Goal: Use online tool/utility: Utilize a website feature to perform a specific function

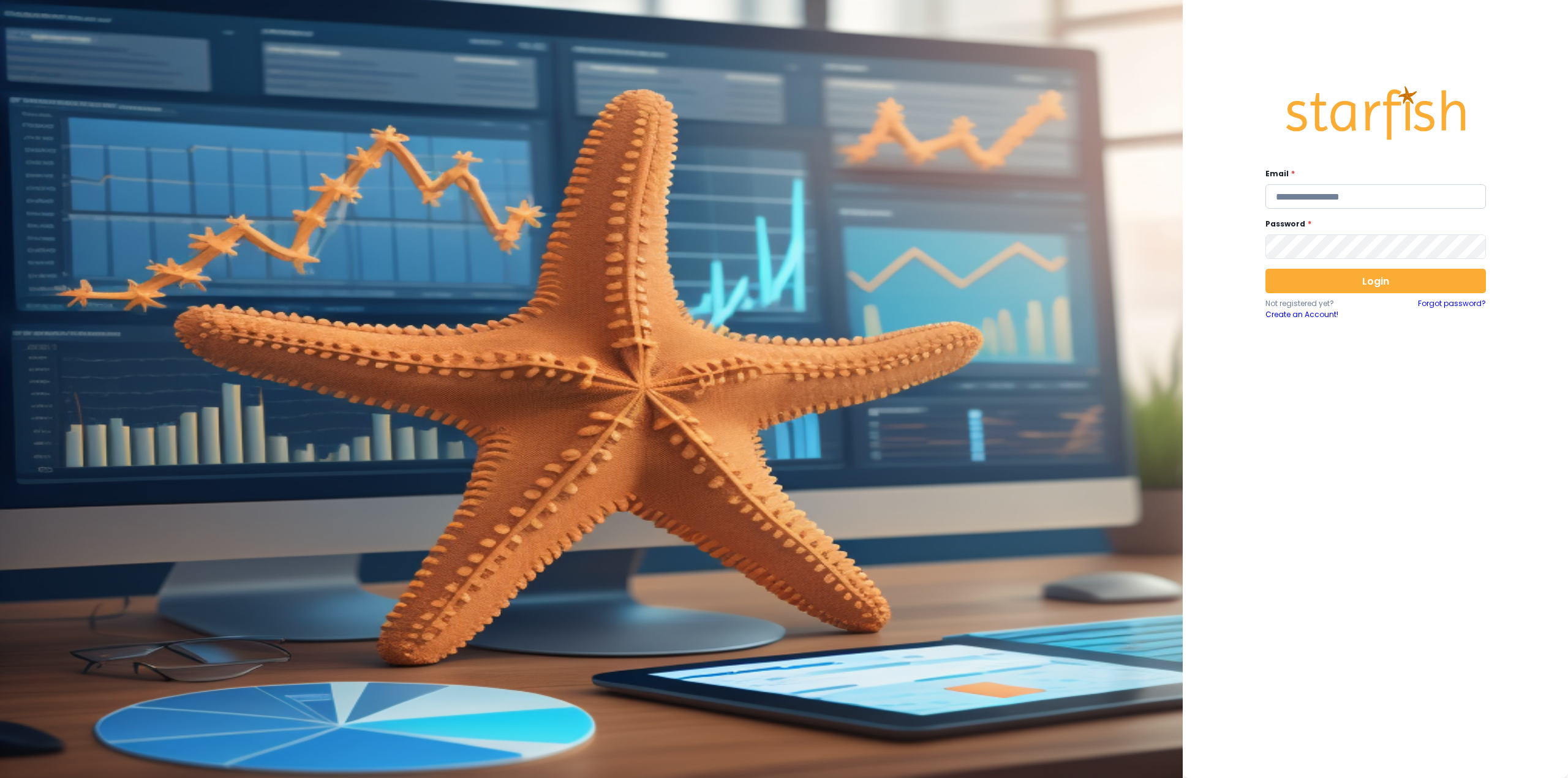
click at [1323, 198] on input "email" at bounding box center [1375, 196] width 221 height 24
type input "**********"
click at [1349, 280] on button "Login" at bounding box center [1375, 280] width 221 height 24
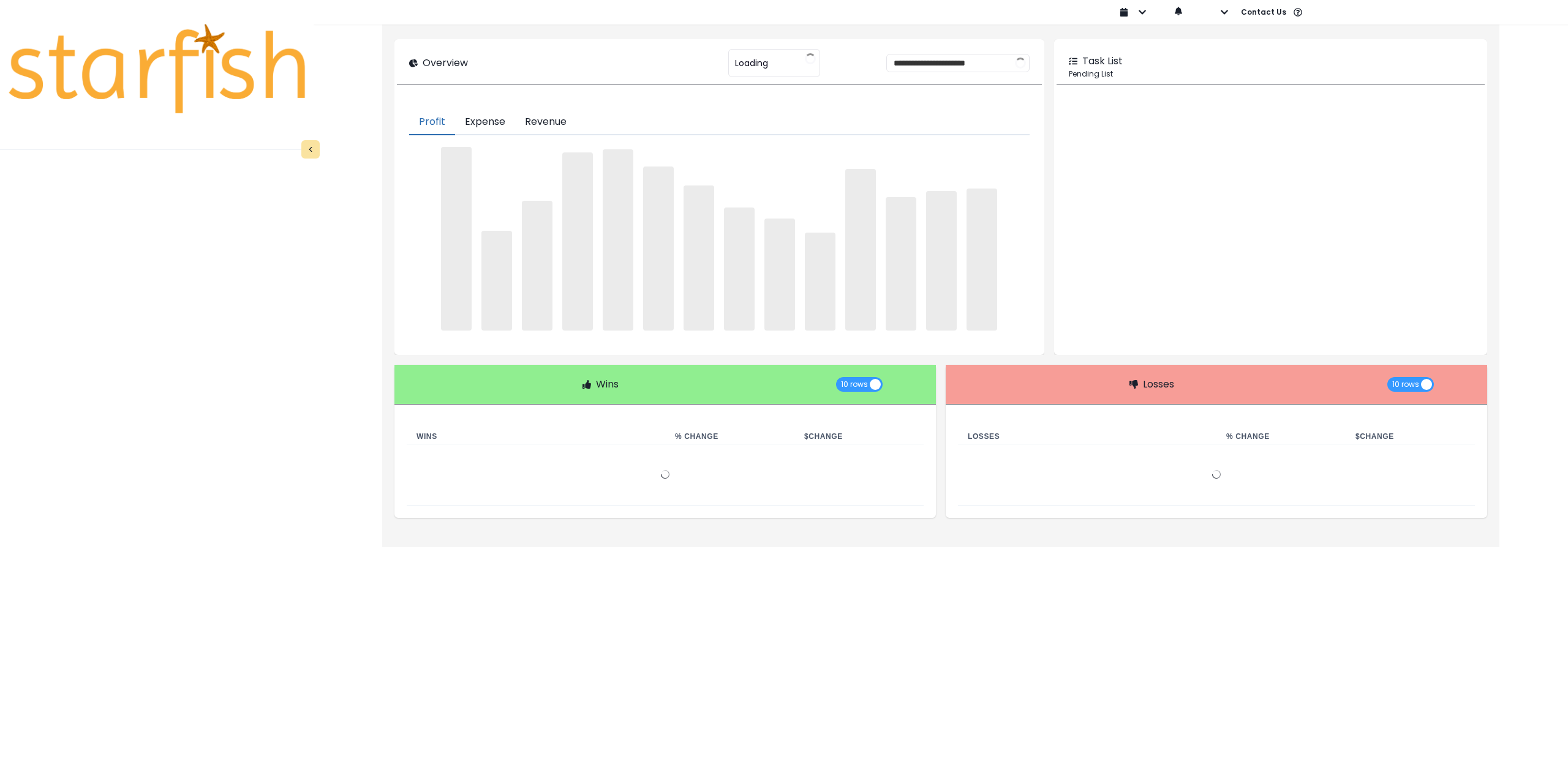
type input "********"
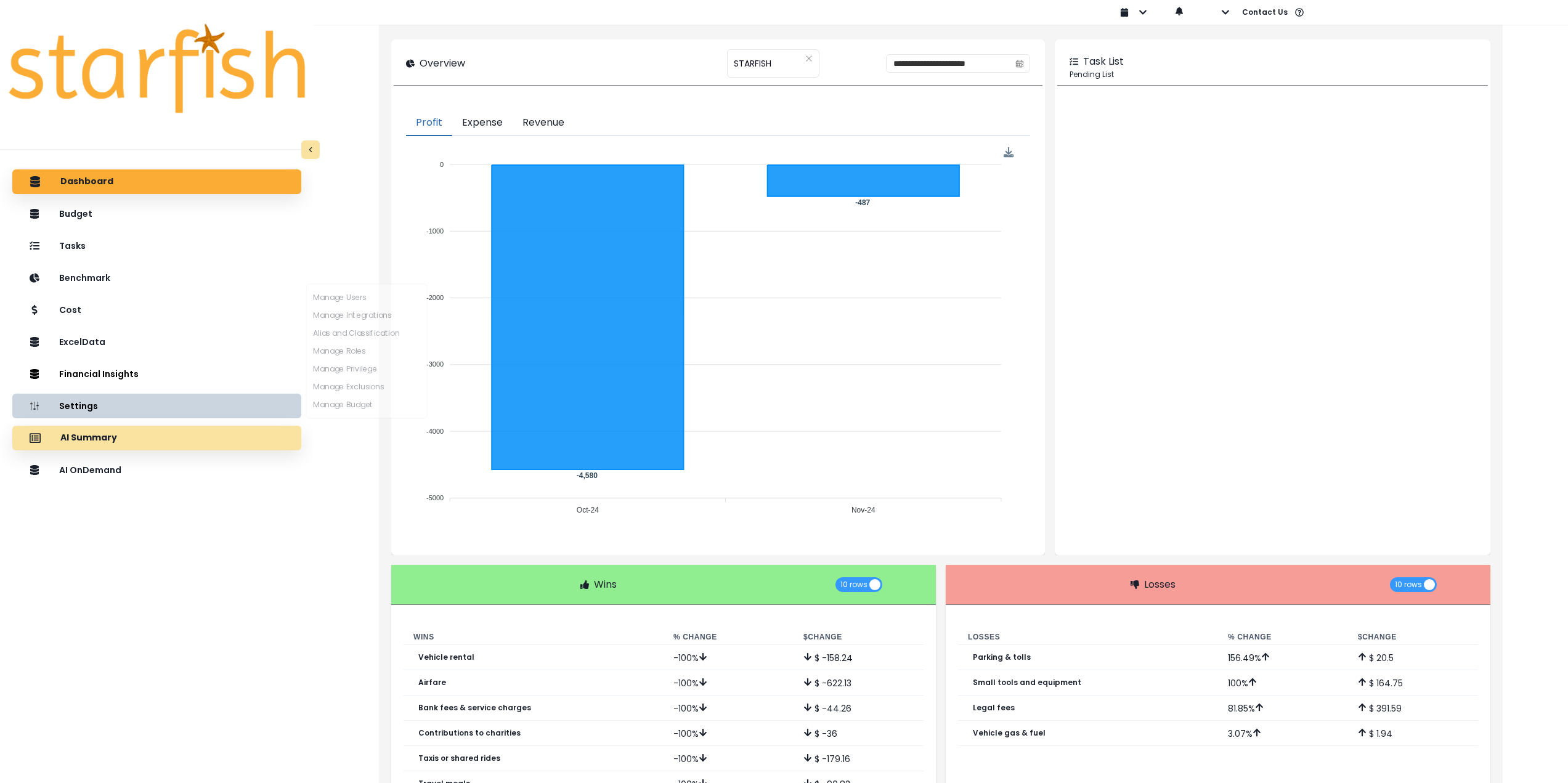
click at [164, 429] on div "AI Summary" at bounding box center [157, 438] width 270 height 26
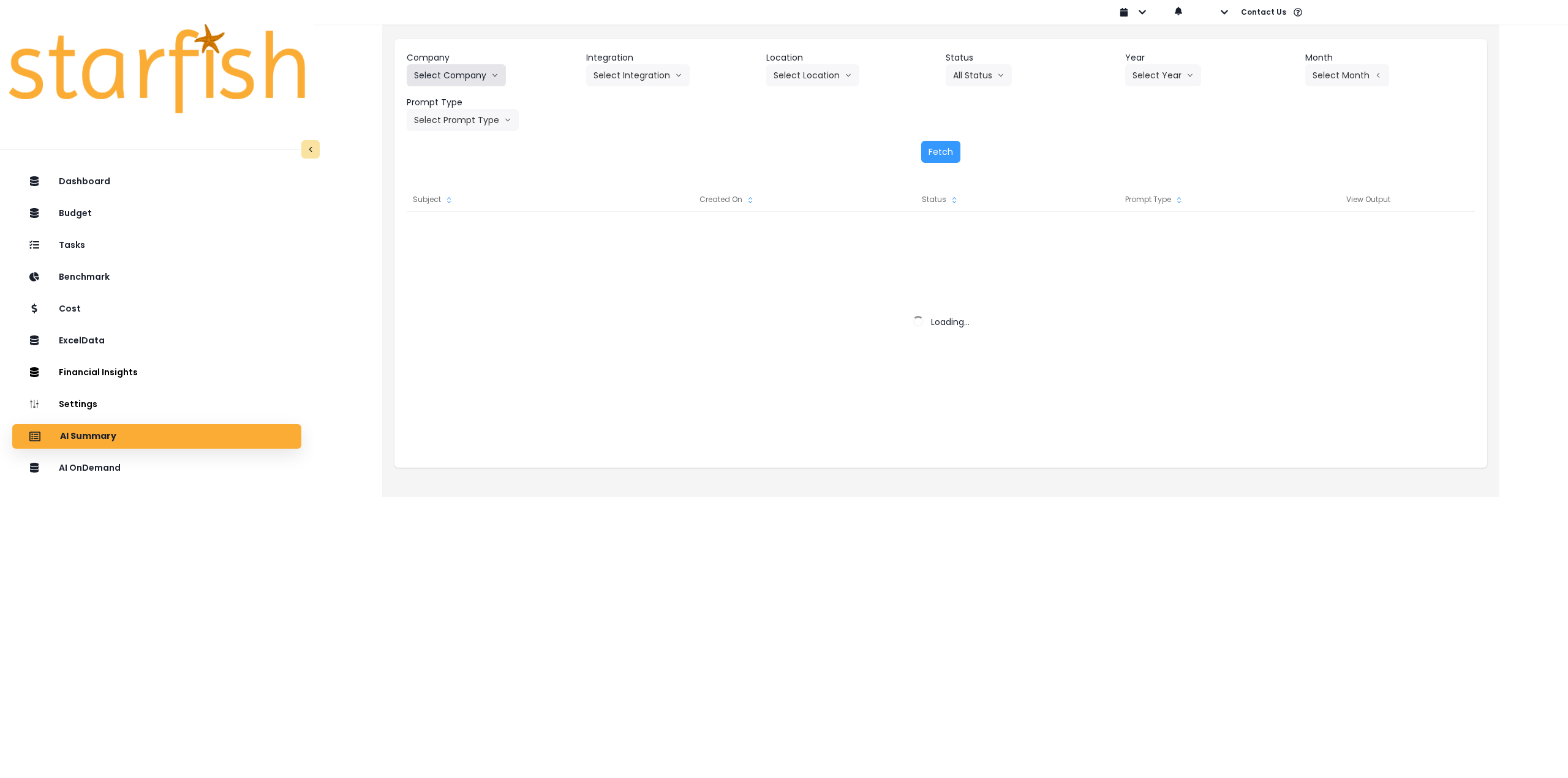
click at [461, 81] on button "Select Company" at bounding box center [456, 75] width 100 height 22
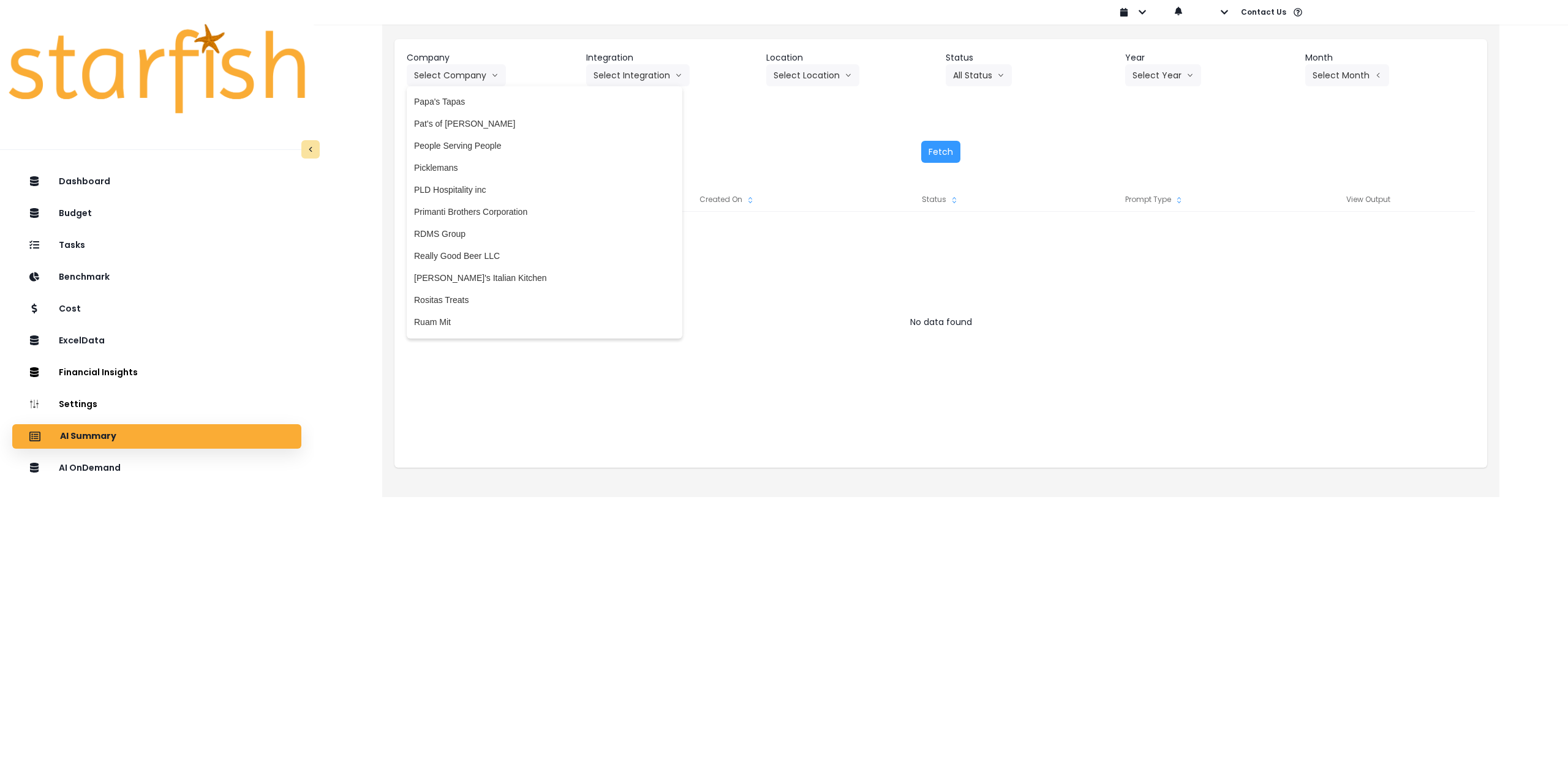
scroll to position [2192, 0]
click at [718, 293] on div at bounding box center [940, 334] width 1068 height 245
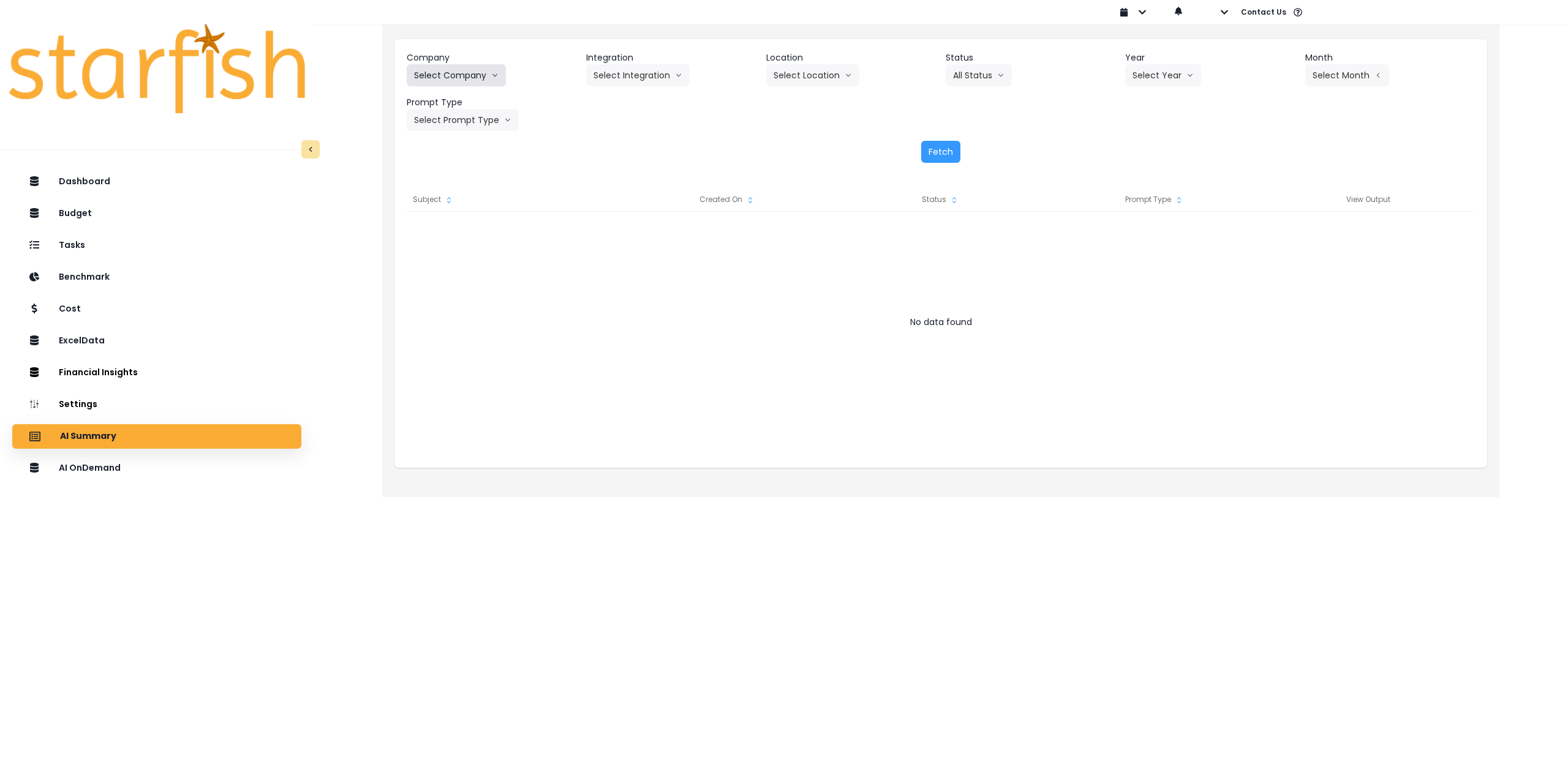
click at [470, 79] on button "Select Company" at bounding box center [456, 75] width 100 height 22
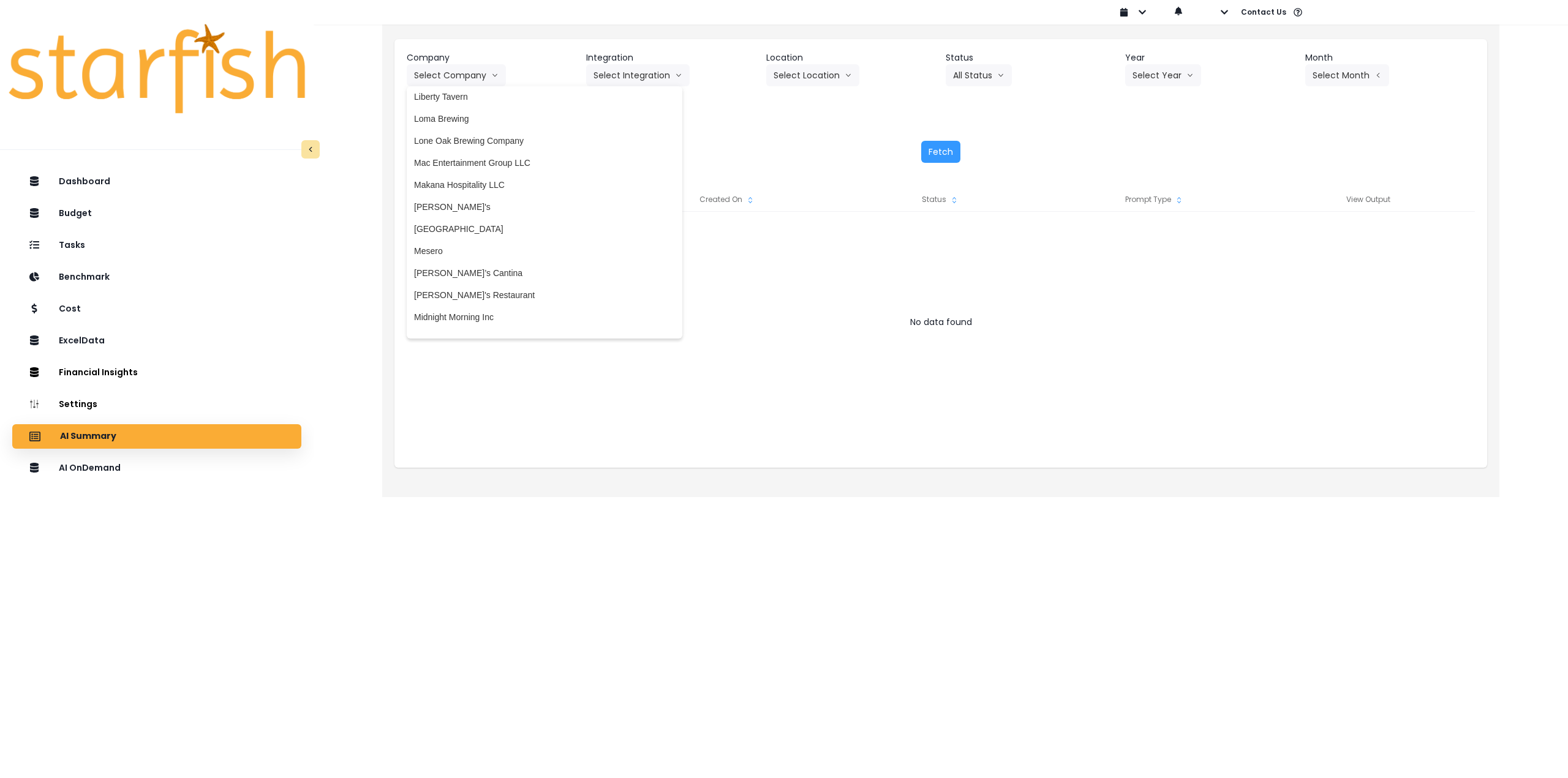
scroll to position [1763, 0]
click at [482, 195] on span "Makana Hospitality LLC" at bounding box center [544, 189] width 261 height 13
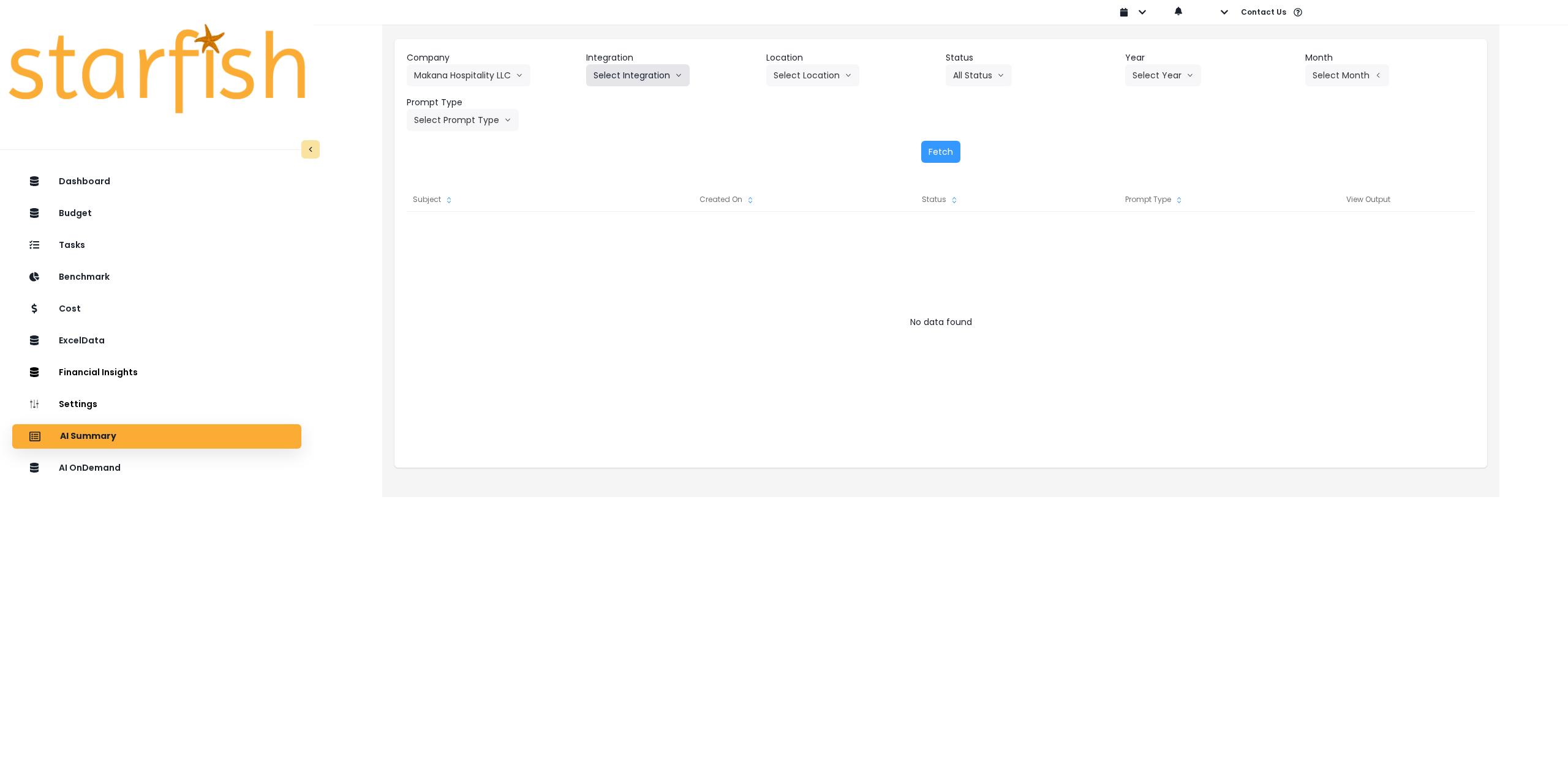
click at [643, 74] on button "Select Integration" at bounding box center [638, 75] width 104 height 22
click at [619, 101] on span "Quickbooks Online" at bounding box center [630, 101] width 72 height 13
click at [1154, 74] on button "Select Year" at bounding box center [1162, 75] width 76 height 22
click at [1137, 149] on span "2025" at bounding box center [1141, 145] width 19 height 13
click at [1333, 74] on button "Select Month" at bounding box center [1347, 75] width 84 height 22
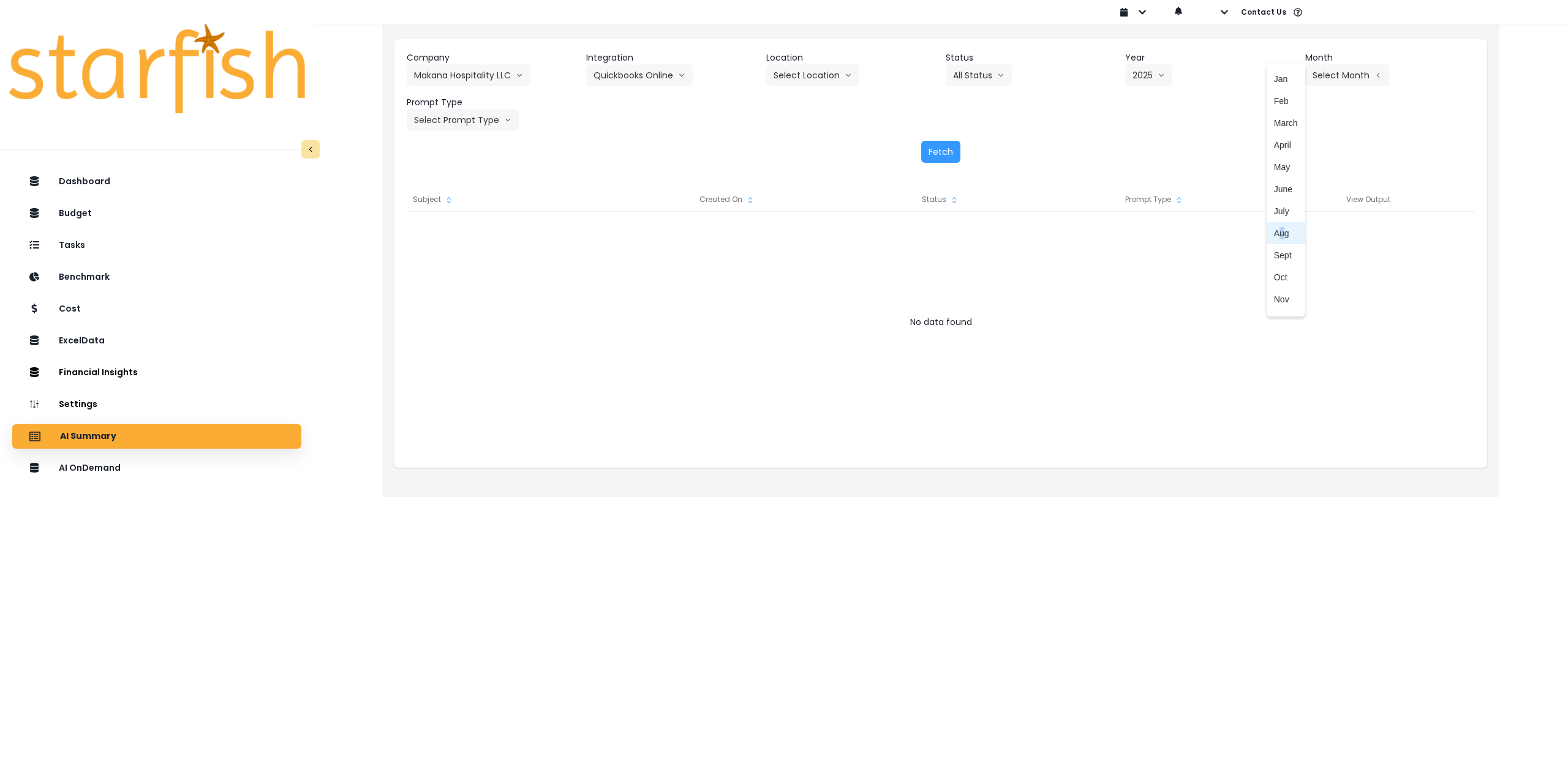
click at [1274, 237] on span "Aug" at bounding box center [1285, 233] width 24 height 13
click at [460, 117] on button "Select Prompt Type" at bounding box center [462, 120] width 112 height 22
drag, startPoint x: 443, startPoint y: 231, endPoint x: 455, endPoint y: 230, distance: 12.0
click at [443, 231] on span "Monthly Summary" at bounding box center [448, 234] width 69 height 13
click at [936, 138] on div "Company Makana Hospitality LLC 86 Costs Asti Bagel Cafe Balance Grille Bald Gin…" at bounding box center [941, 106] width 1093 height 136
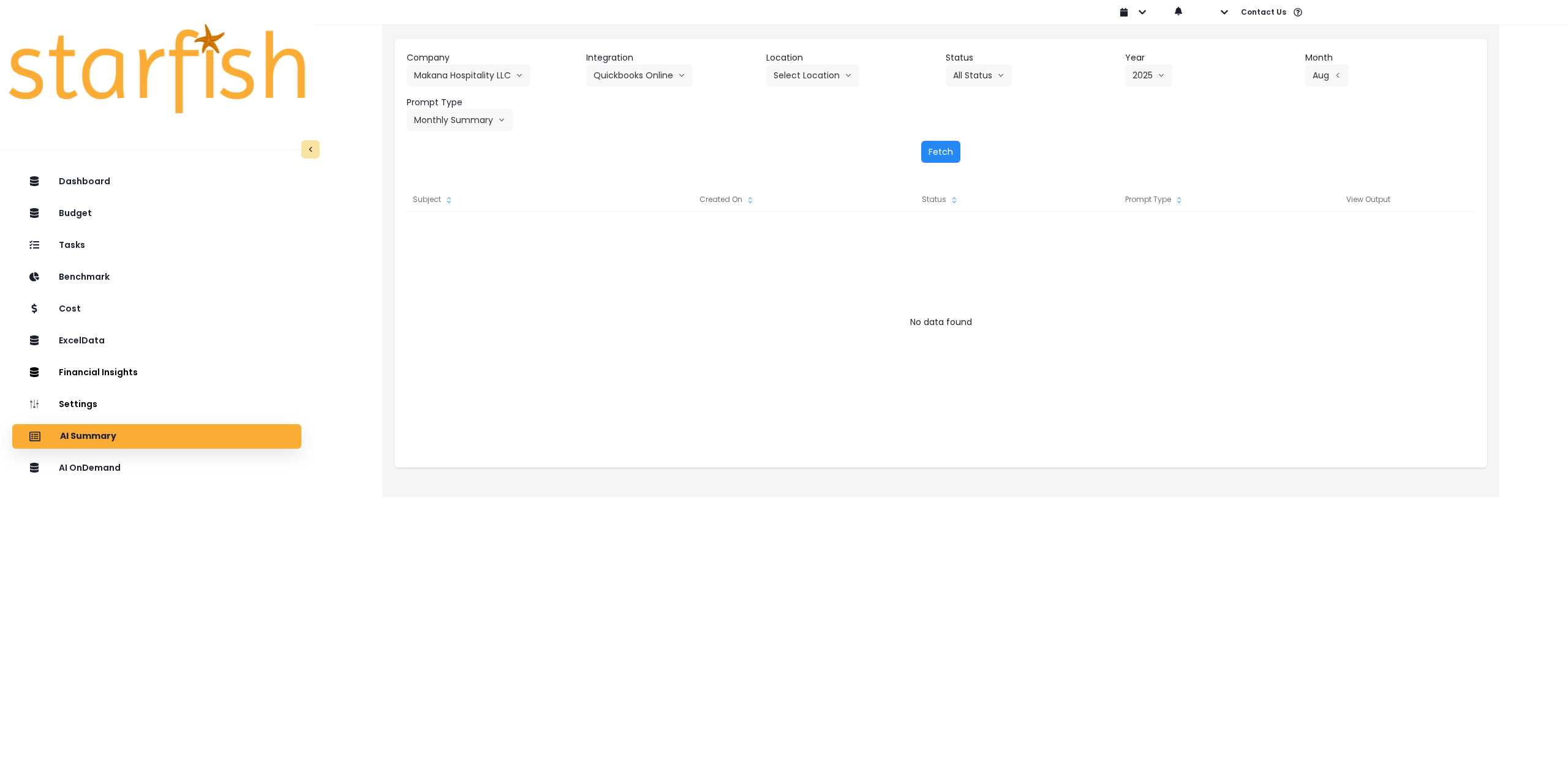
click at [946, 154] on button "Fetch" at bounding box center [940, 152] width 39 height 22
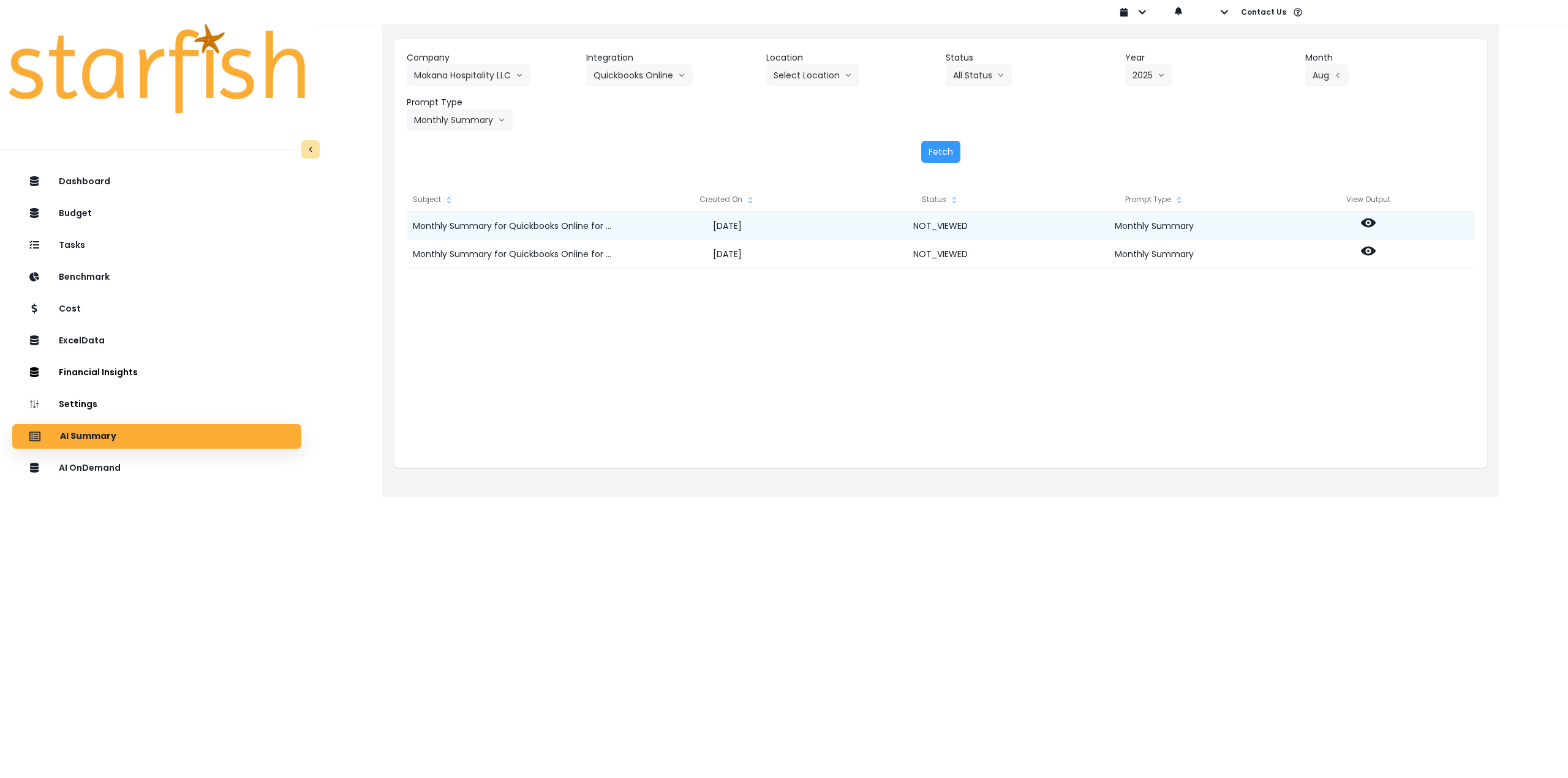
click at [1368, 224] on icon at bounding box center [1368, 223] width 15 height 15
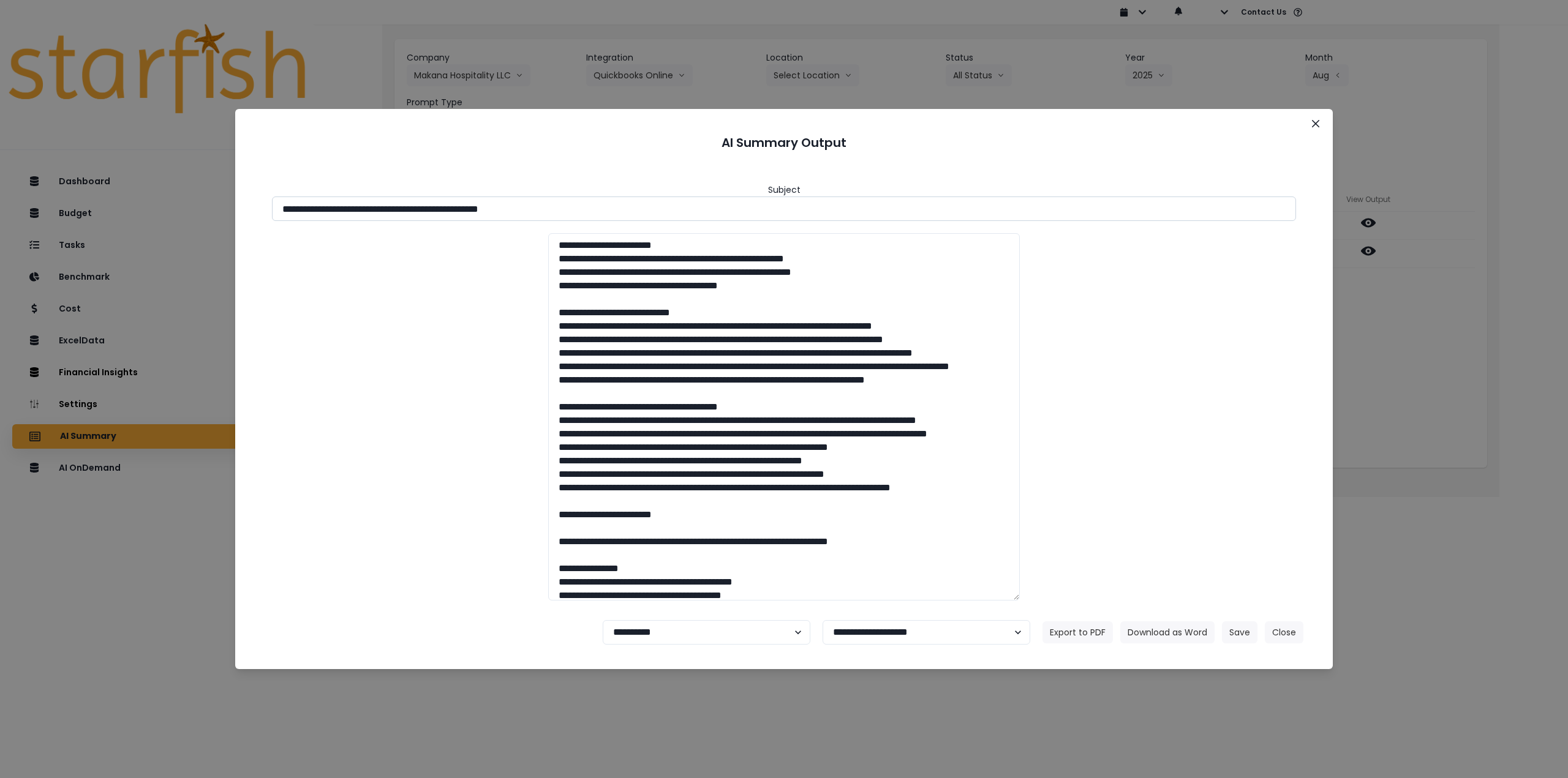
drag, startPoint x: 499, startPoint y: 211, endPoint x: 626, endPoint y: 210, distance: 127.0
click at [626, 210] on input "**********" at bounding box center [784, 208] width 1024 height 24
click at [1179, 632] on button "Download as Word" at bounding box center [1167, 633] width 95 height 22
drag, startPoint x: 1493, startPoint y: 344, endPoint x: 1456, endPoint y: 305, distance: 53.8
click at [1493, 343] on div "**********" at bounding box center [784, 389] width 1568 height 778
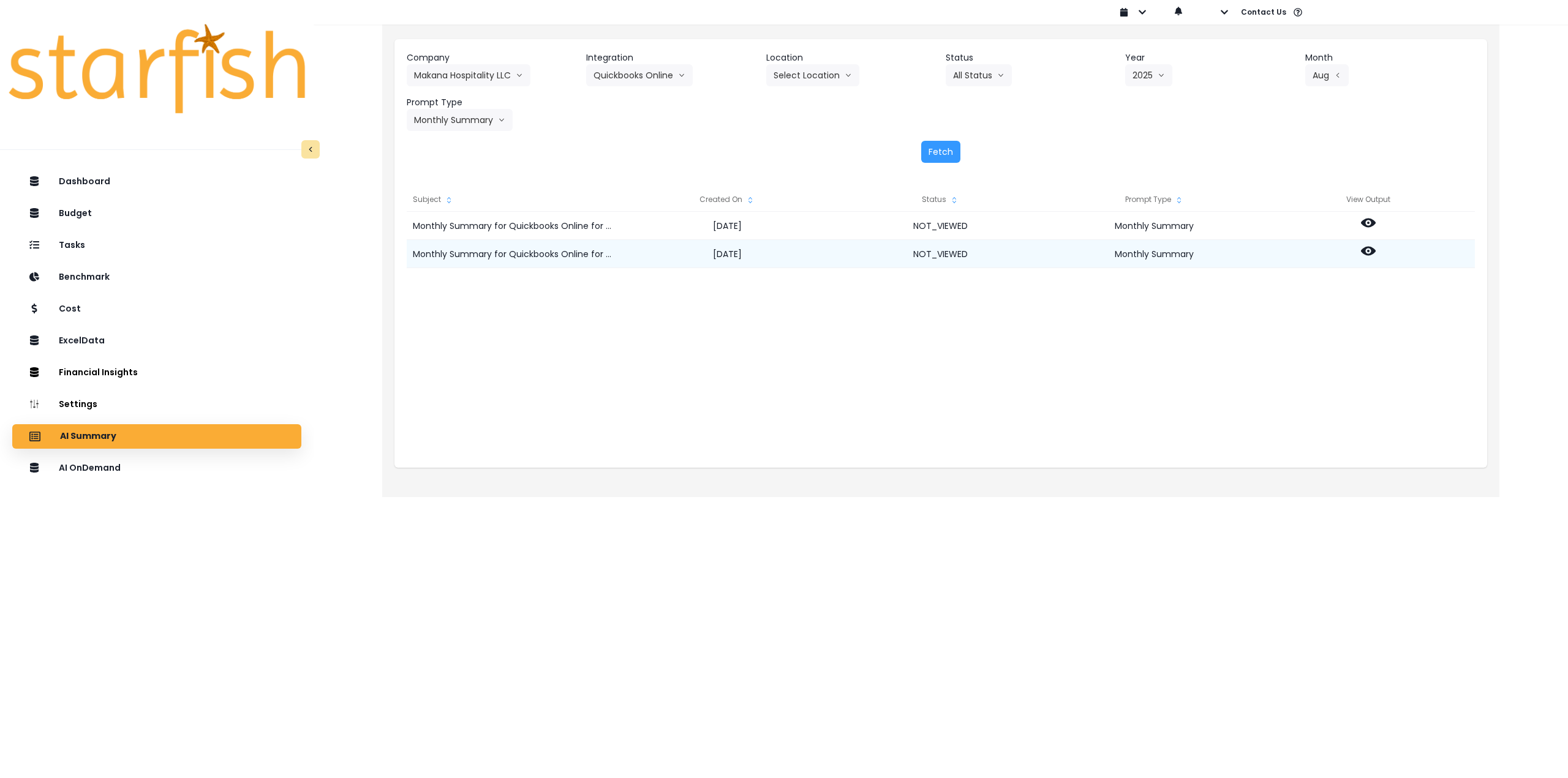
click at [1365, 245] on icon at bounding box center [1368, 251] width 15 height 15
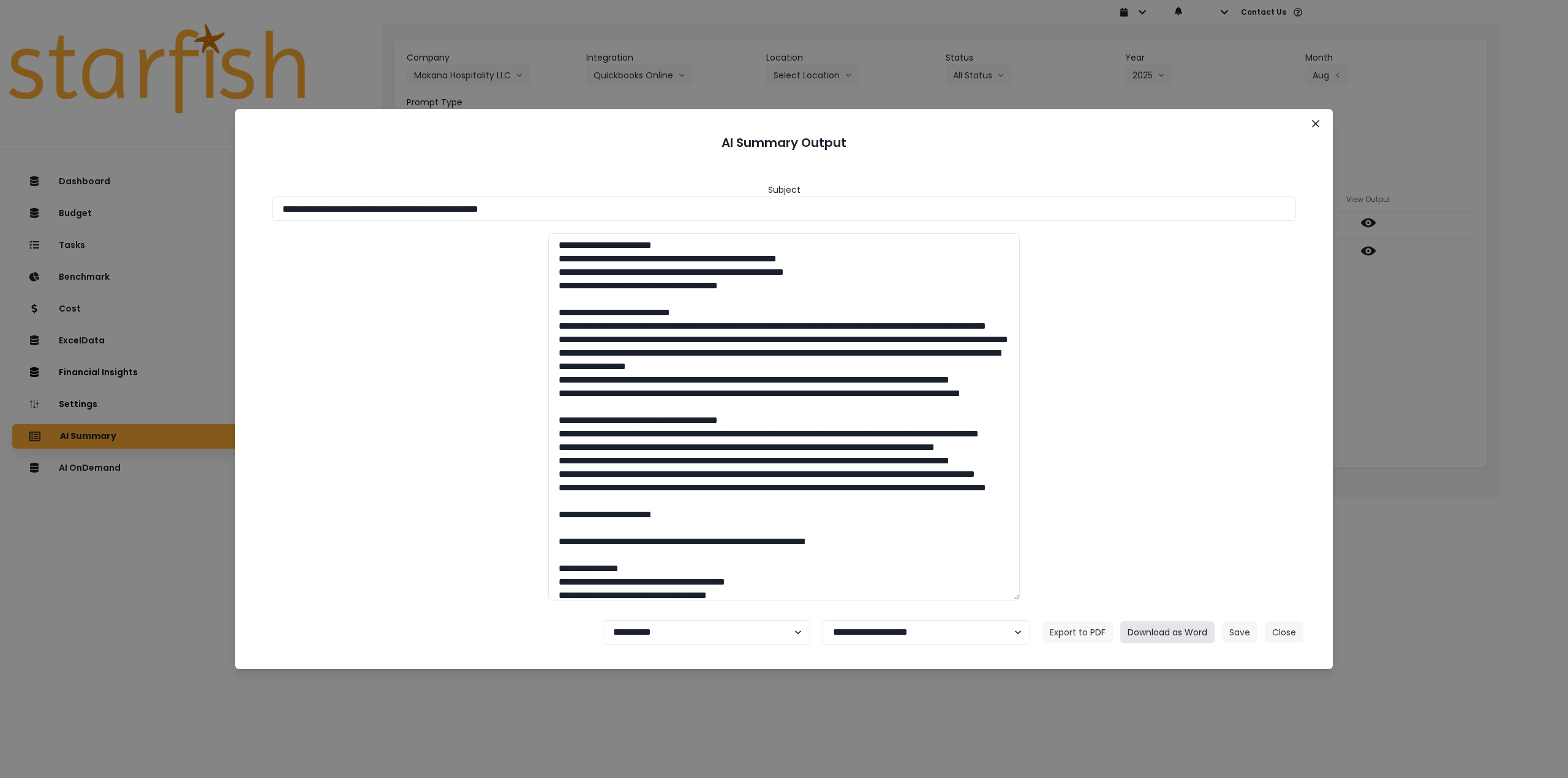
click at [1165, 629] on button "Download as Word" at bounding box center [1167, 633] width 95 height 22
click at [682, 630] on select "**********" at bounding box center [706, 632] width 207 height 24
select select "********"
click at [603, 620] on select "**********" at bounding box center [706, 632] width 207 height 24
click at [1240, 635] on button "Save" at bounding box center [1240, 633] width 35 height 22
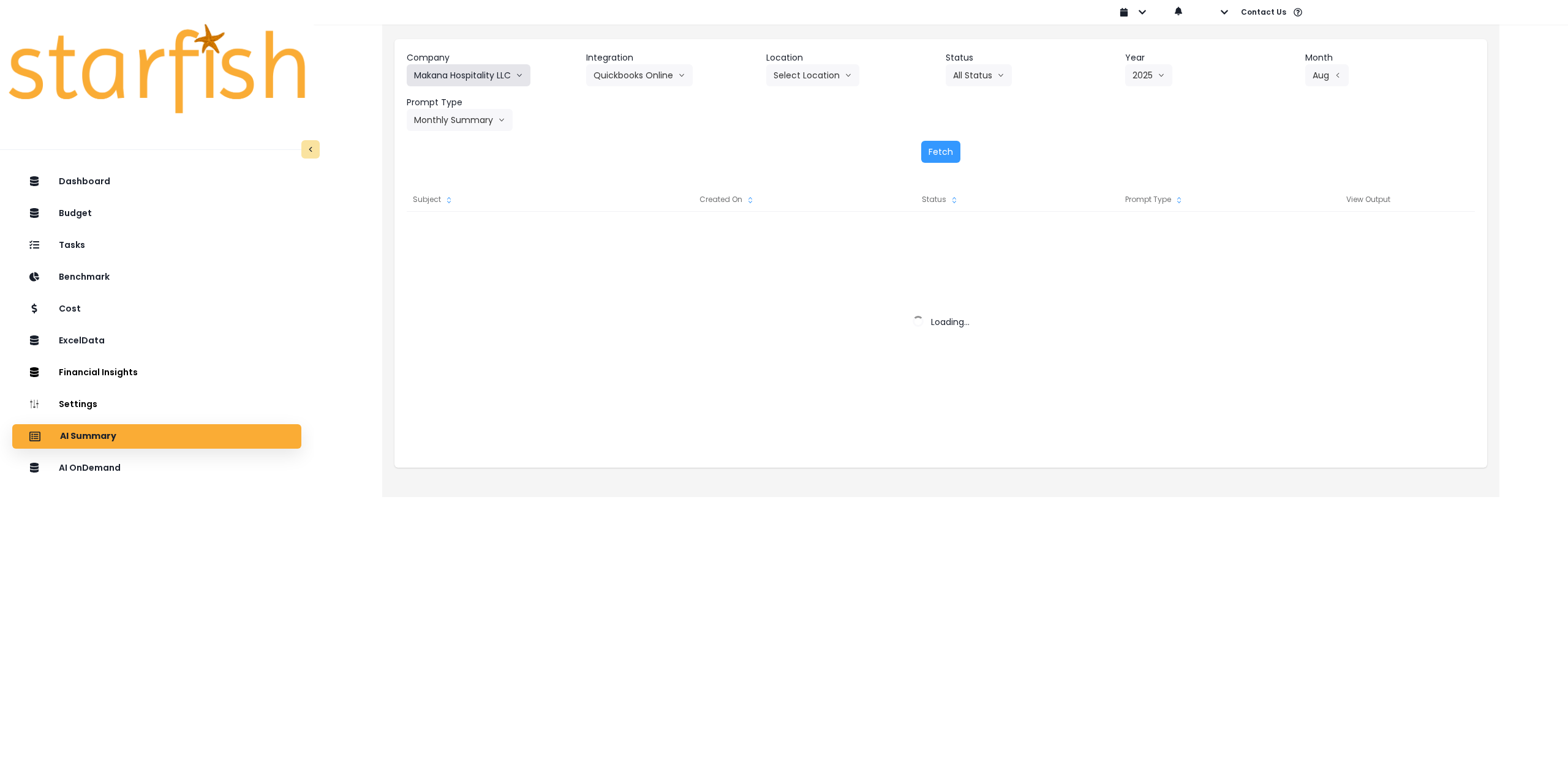
click at [475, 72] on button "Makana Hospitality LLC" at bounding box center [468, 75] width 124 height 22
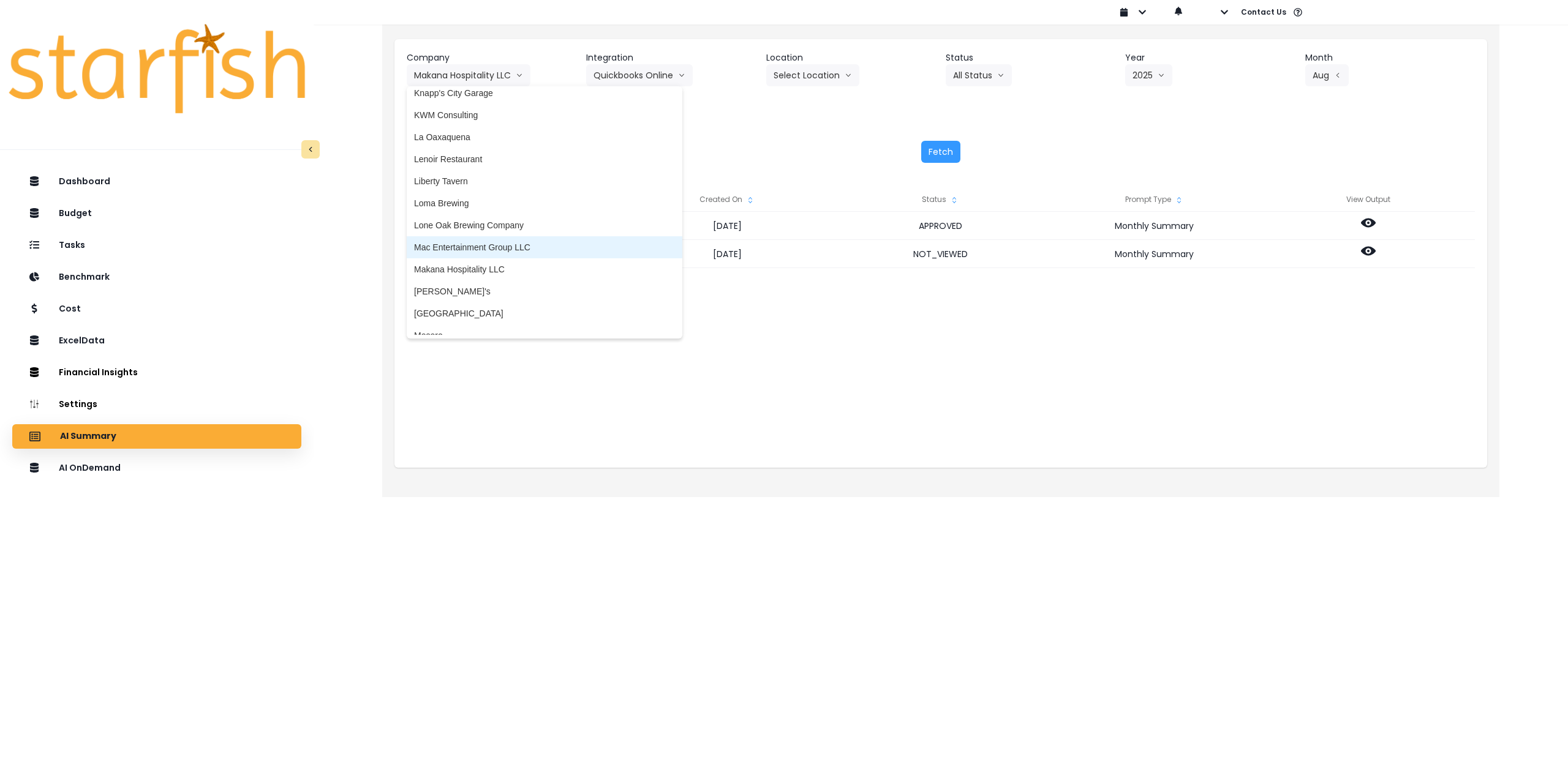
scroll to position [1641, 0]
click at [498, 268] on span "Lone Oak Brewing Company" at bounding box center [544, 268] width 261 height 13
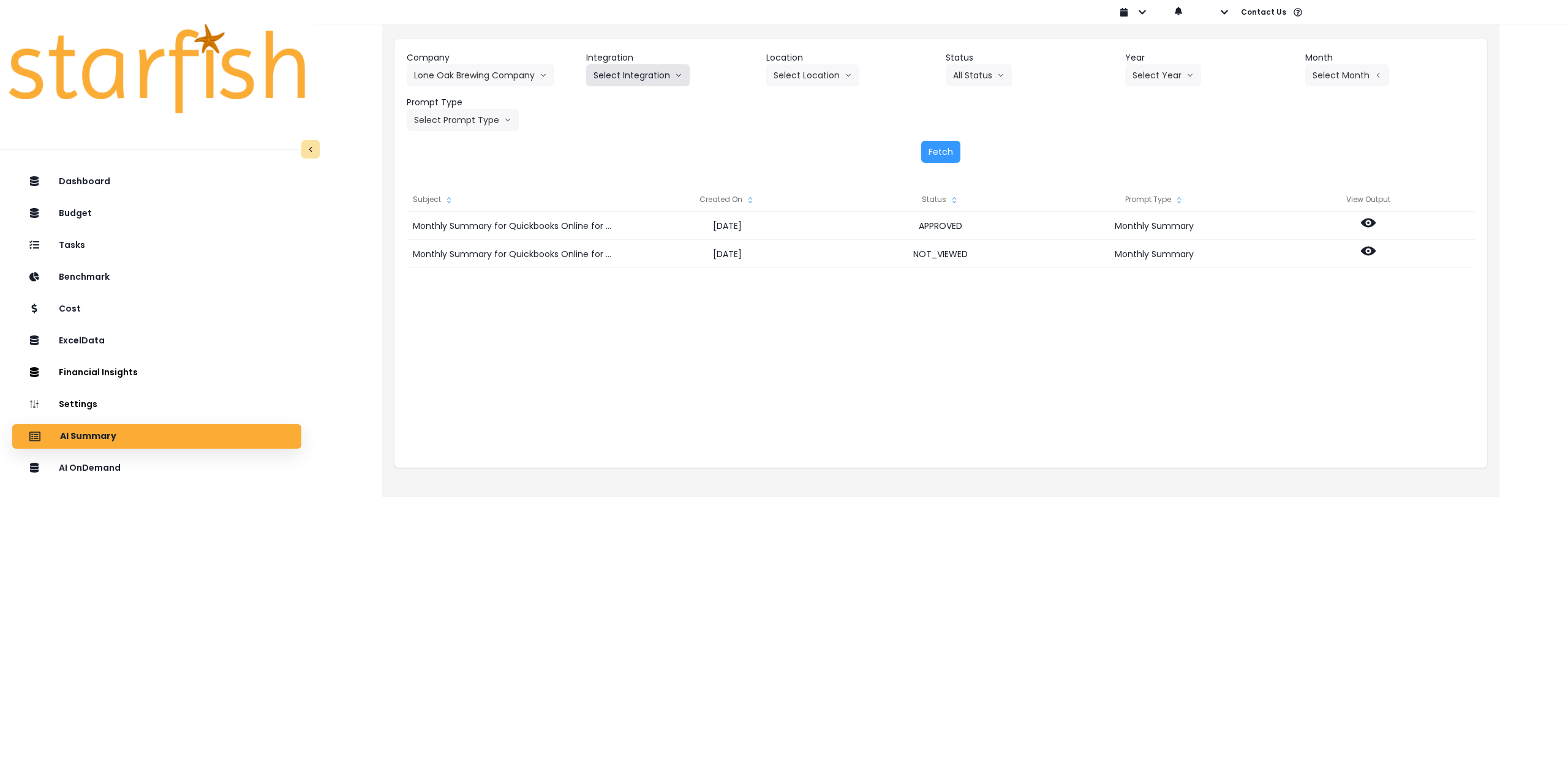
click at [635, 68] on button "Select Integration" at bounding box center [638, 75] width 104 height 22
click at [624, 99] on span "Lone Oak Brewing Company, LLC" at bounding box center [658, 101] width 129 height 13
click at [1184, 79] on button "Select Year" at bounding box center [1162, 75] width 76 height 22
click at [1144, 142] on span "2025" at bounding box center [1141, 145] width 19 height 13
click at [1339, 84] on button "Select Month" at bounding box center [1347, 75] width 84 height 22
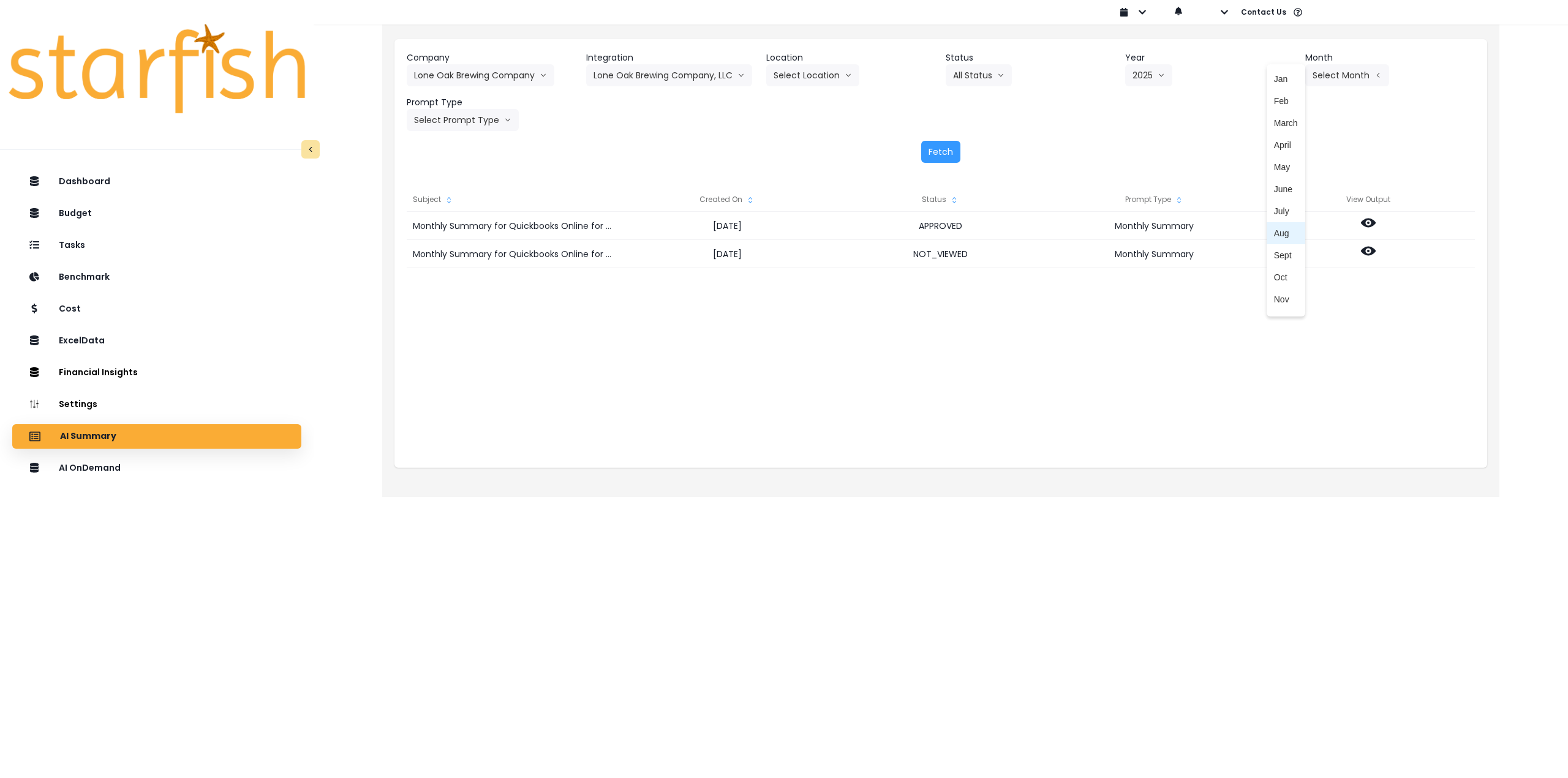
drag, startPoint x: 1279, startPoint y: 229, endPoint x: 958, endPoint y: 202, distance: 322.1
click at [1278, 229] on span "Aug" at bounding box center [1285, 233] width 24 height 13
click at [465, 112] on button "Select Prompt Type" at bounding box center [462, 120] width 112 height 22
click at [445, 232] on span "Monthly Summary" at bounding box center [448, 234] width 69 height 13
click at [937, 147] on button "Fetch" at bounding box center [940, 152] width 39 height 22
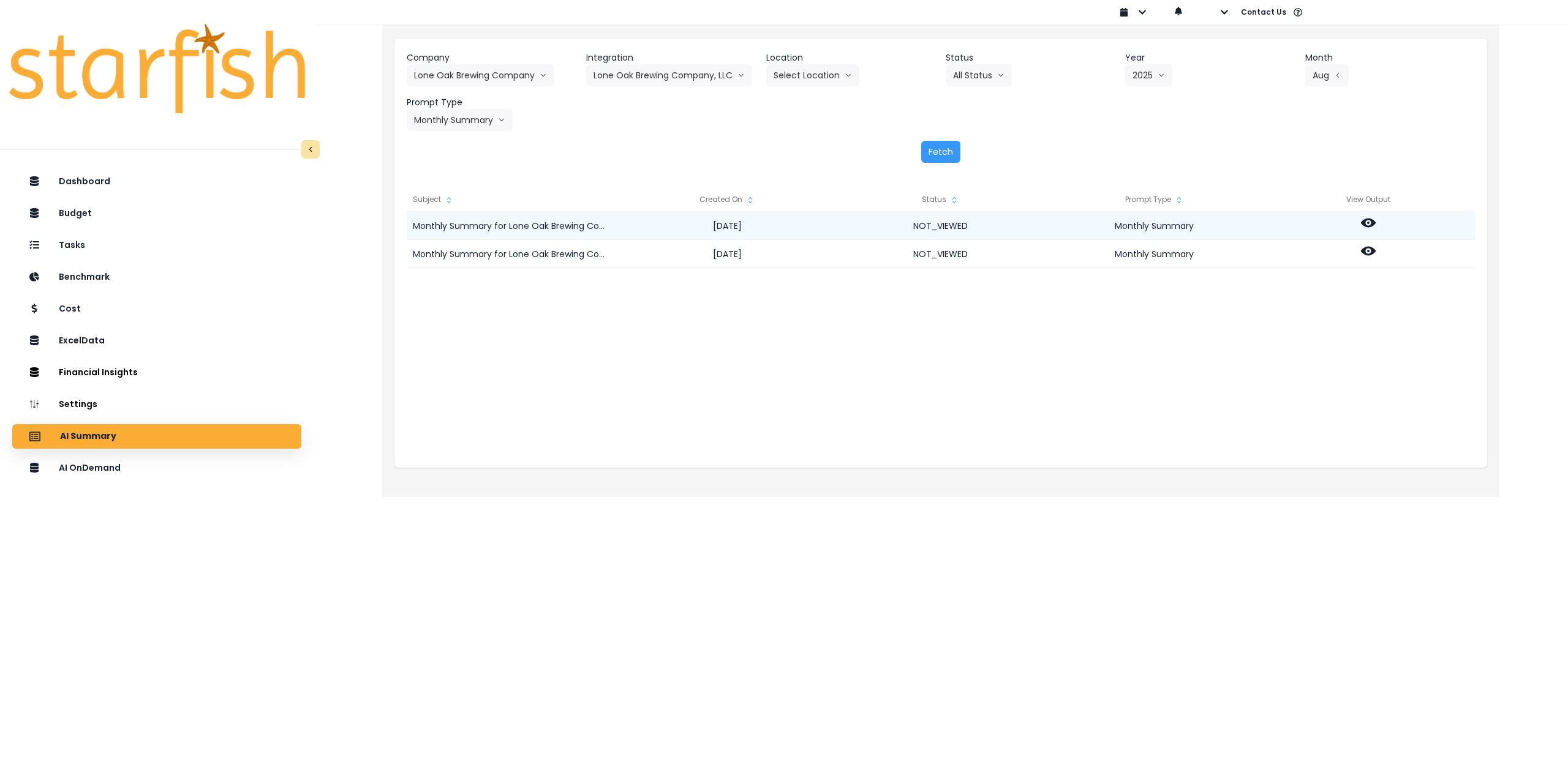
click at [1364, 221] on icon at bounding box center [1368, 223] width 15 height 9
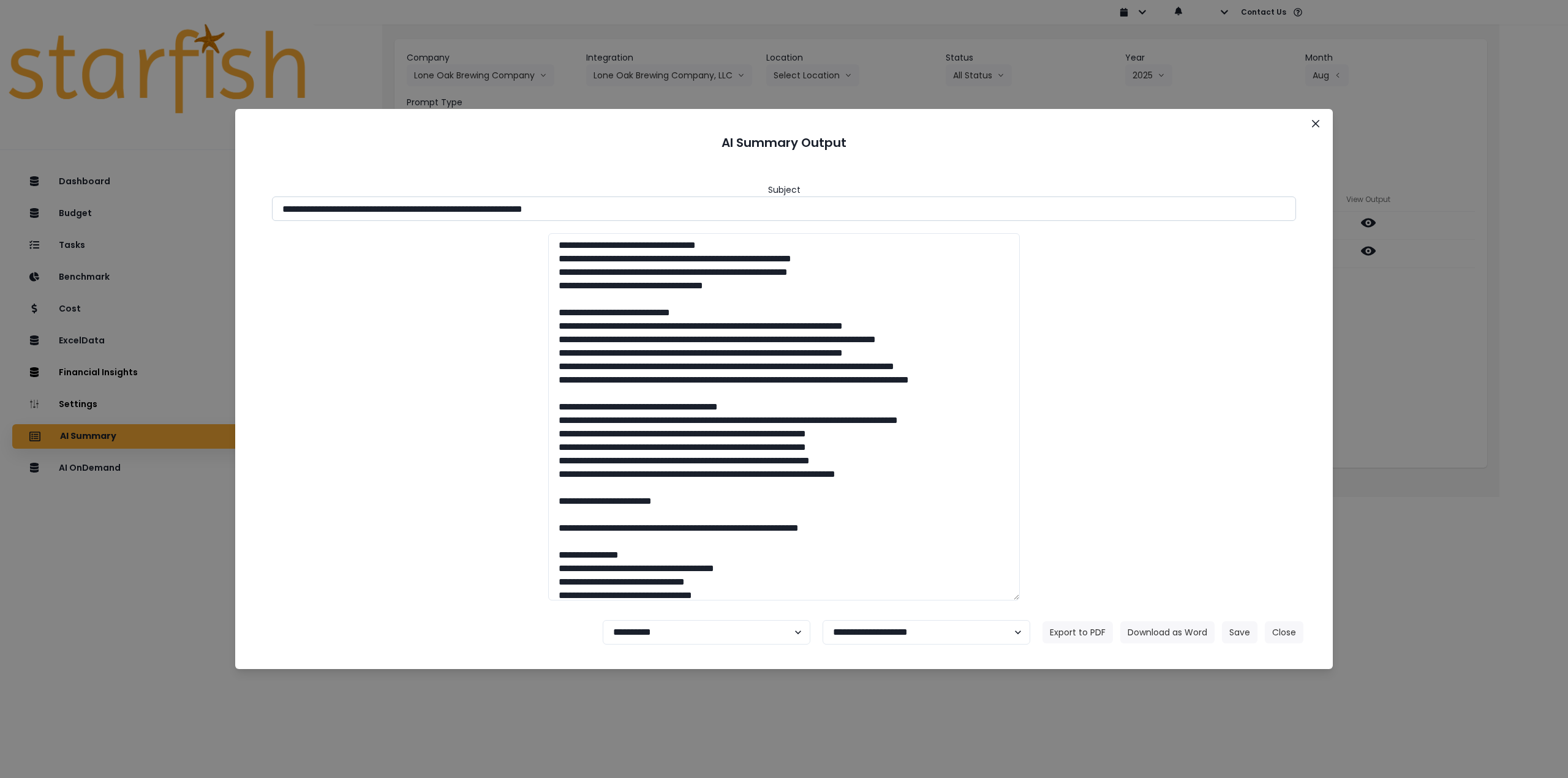
drag, startPoint x: 388, startPoint y: 210, endPoint x: 675, endPoint y: 205, distance: 287.0
click at [673, 205] on input "**********" at bounding box center [784, 208] width 1024 height 24
click at [1189, 627] on button "Download as Word" at bounding box center [1167, 633] width 95 height 22
click at [1500, 400] on div "**********" at bounding box center [784, 389] width 1568 height 778
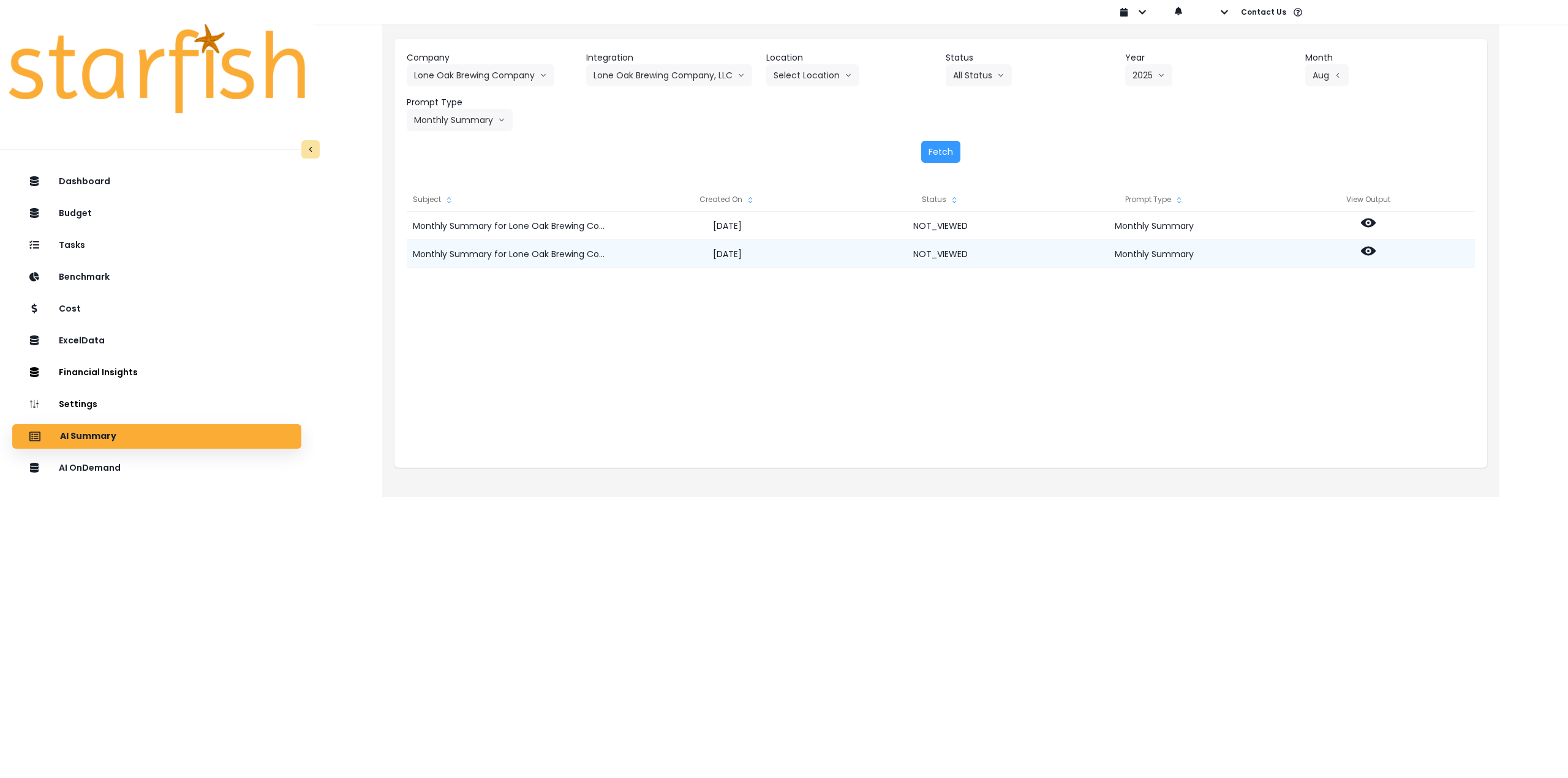
click at [1375, 254] on div at bounding box center [1368, 254] width 214 height 28
click at [1369, 249] on icon at bounding box center [1368, 251] width 15 height 15
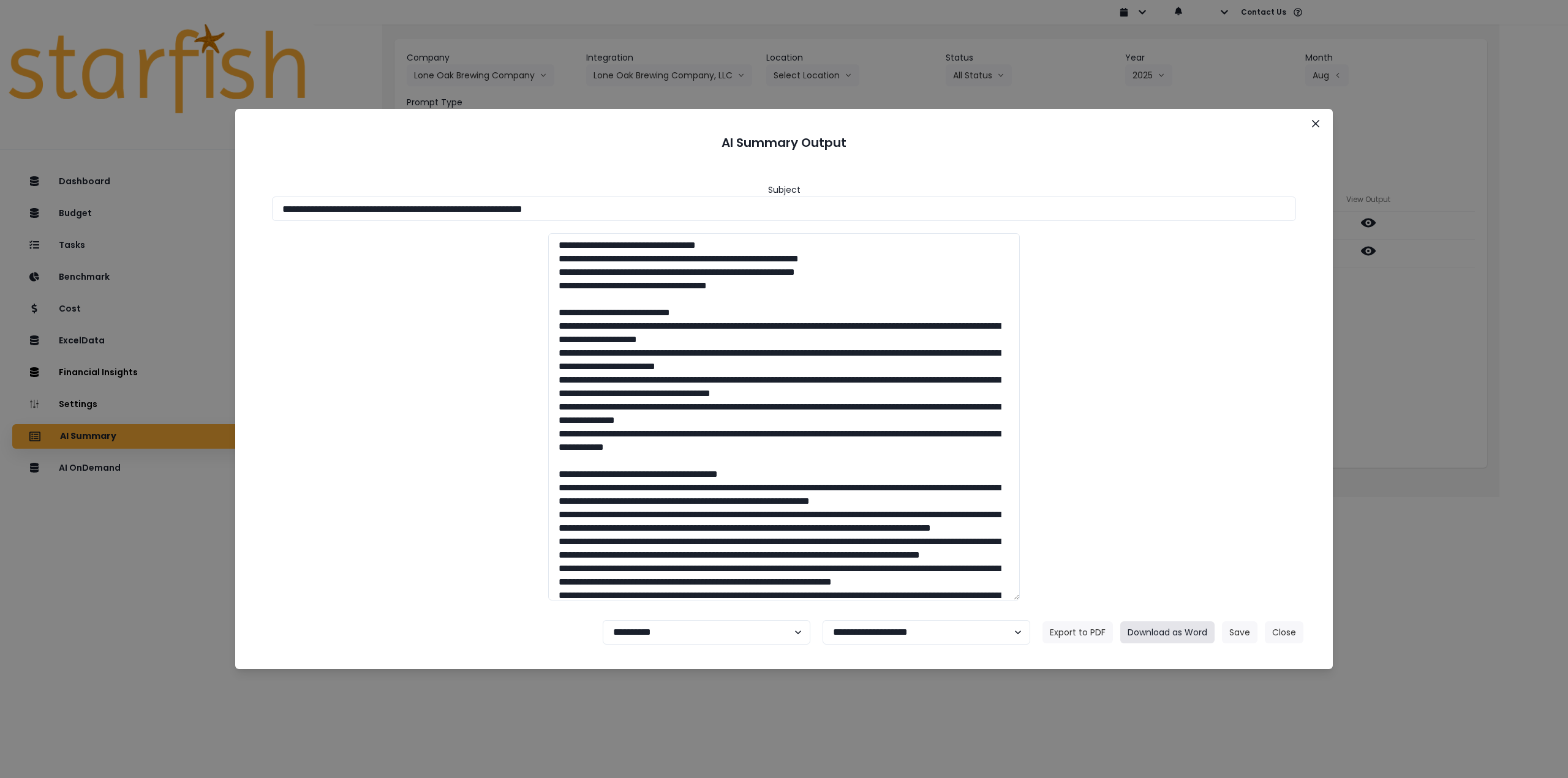
click at [1157, 635] on button "Download as Word" at bounding box center [1167, 633] width 95 height 22
click at [1317, 125] on icon "Close" at bounding box center [1315, 123] width 8 height 8
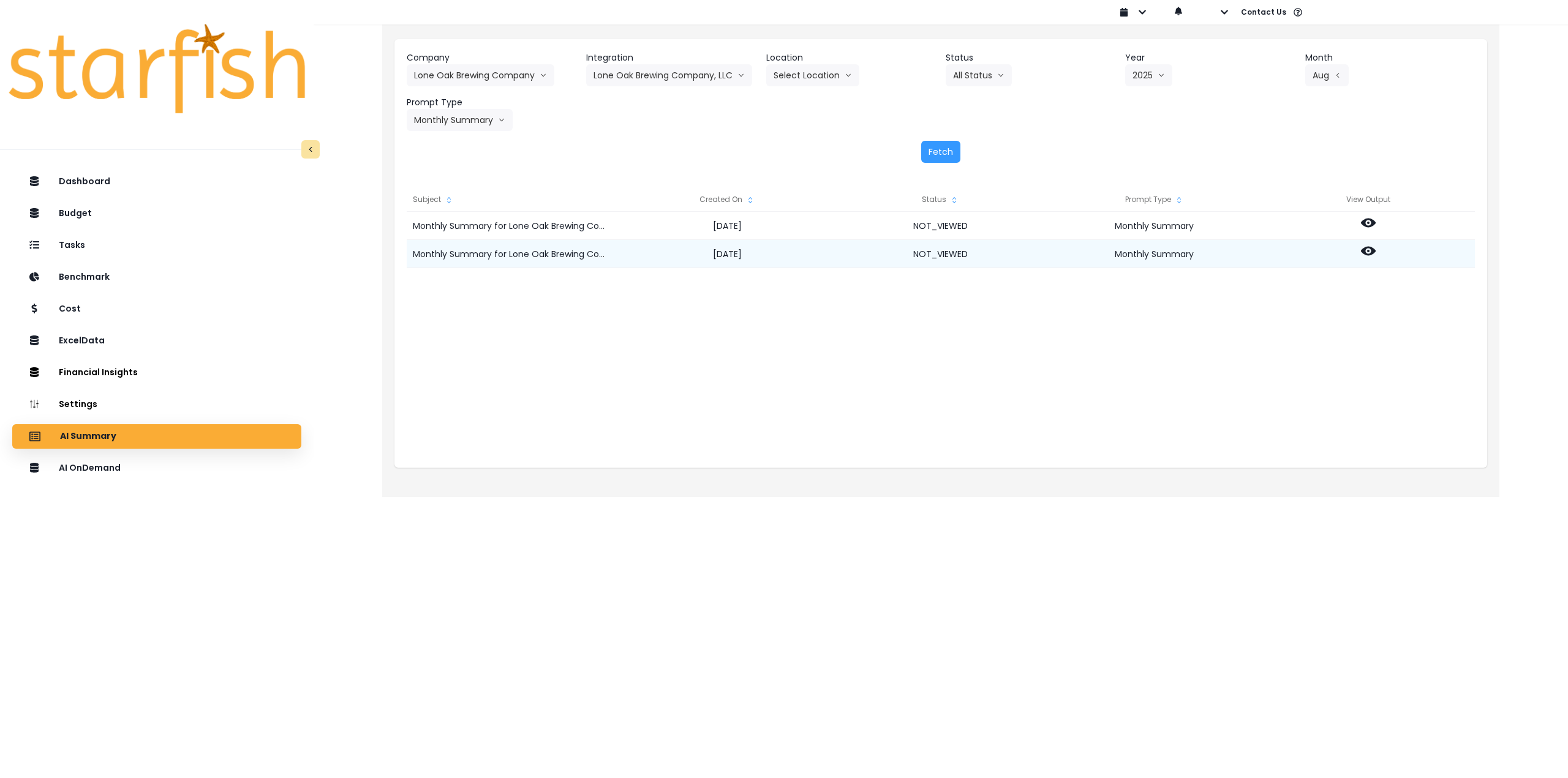
click at [1367, 248] on icon at bounding box center [1368, 251] width 15 height 15
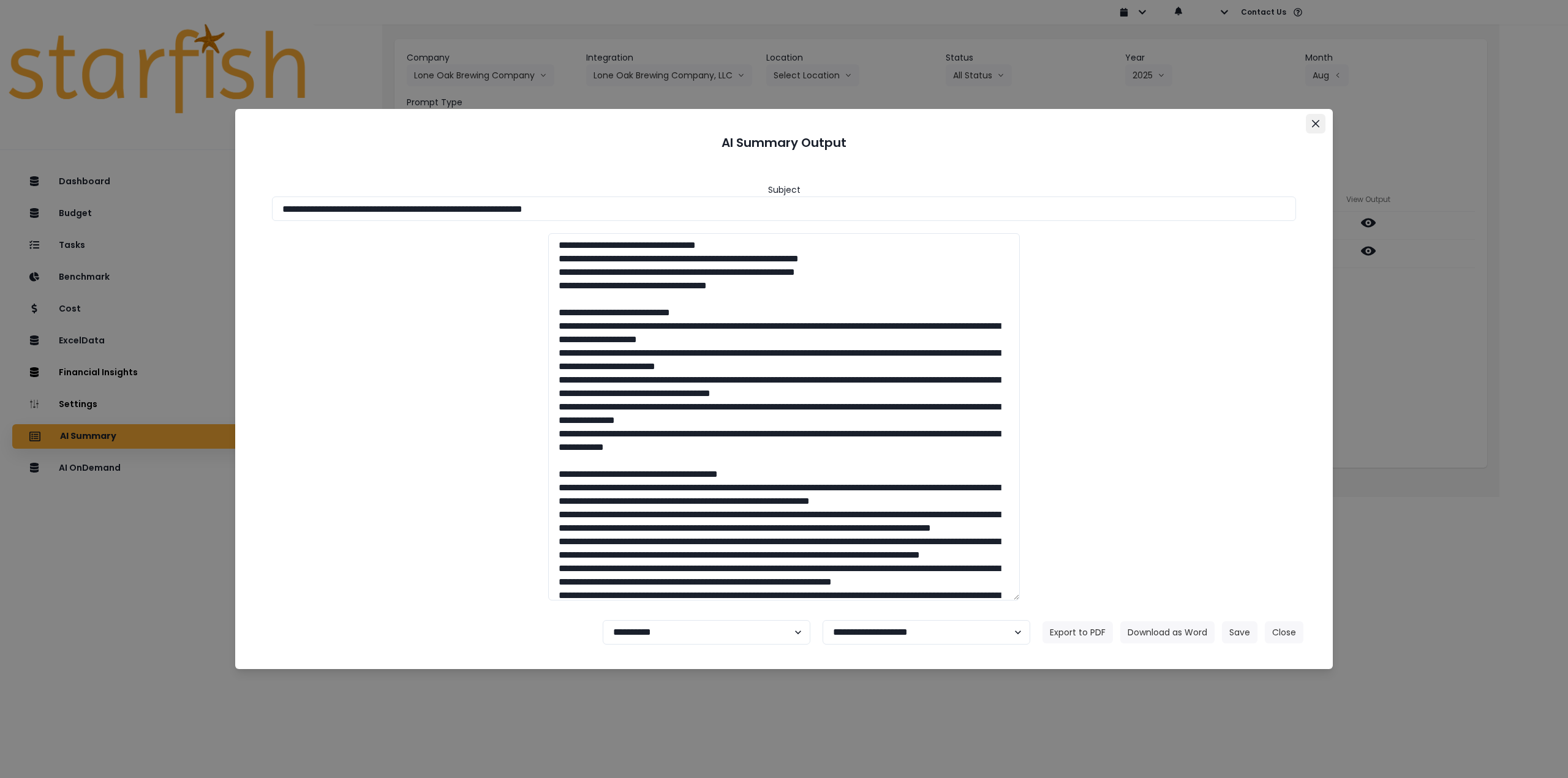
click at [1313, 127] on button "Close" at bounding box center [1315, 124] width 19 height 19
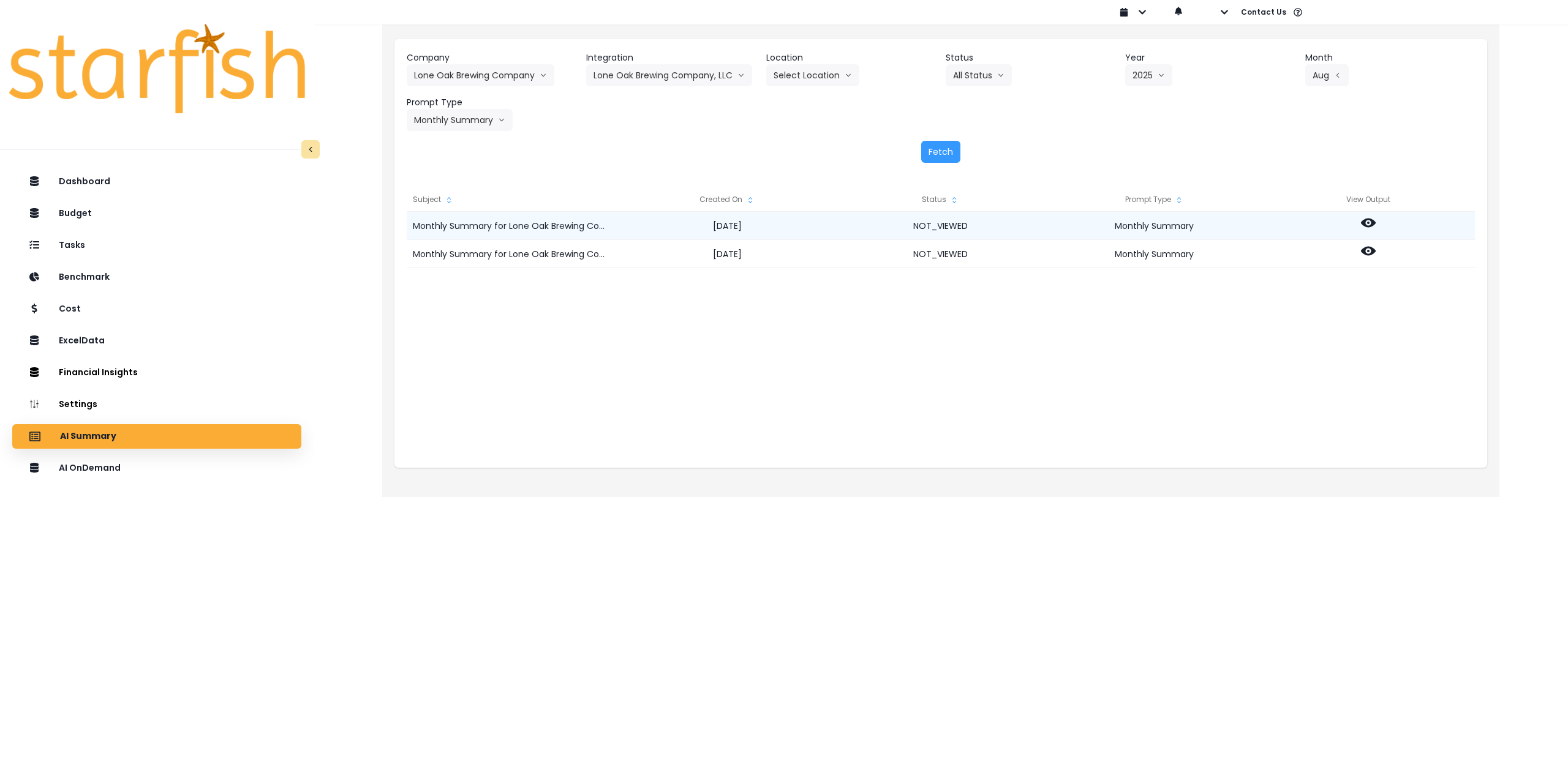
click at [1370, 227] on icon at bounding box center [1368, 223] width 15 height 15
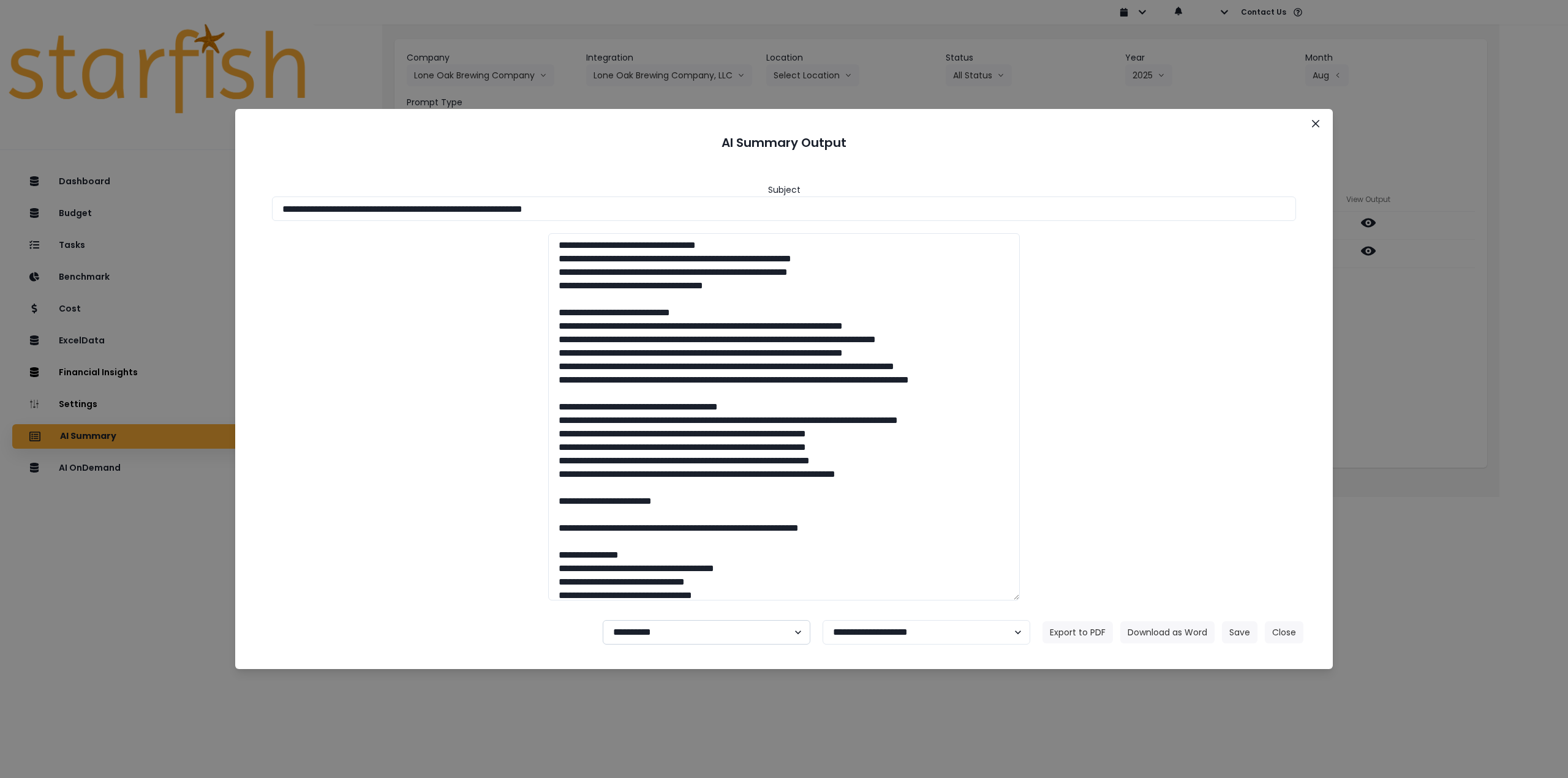
click at [696, 642] on select "**********" at bounding box center [706, 632] width 207 height 24
select select "********"
click at [603, 620] on select "**********" at bounding box center [706, 632] width 207 height 24
click at [1235, 635] on button "Save" at bounding box center [1240, 633] width 35 height 22
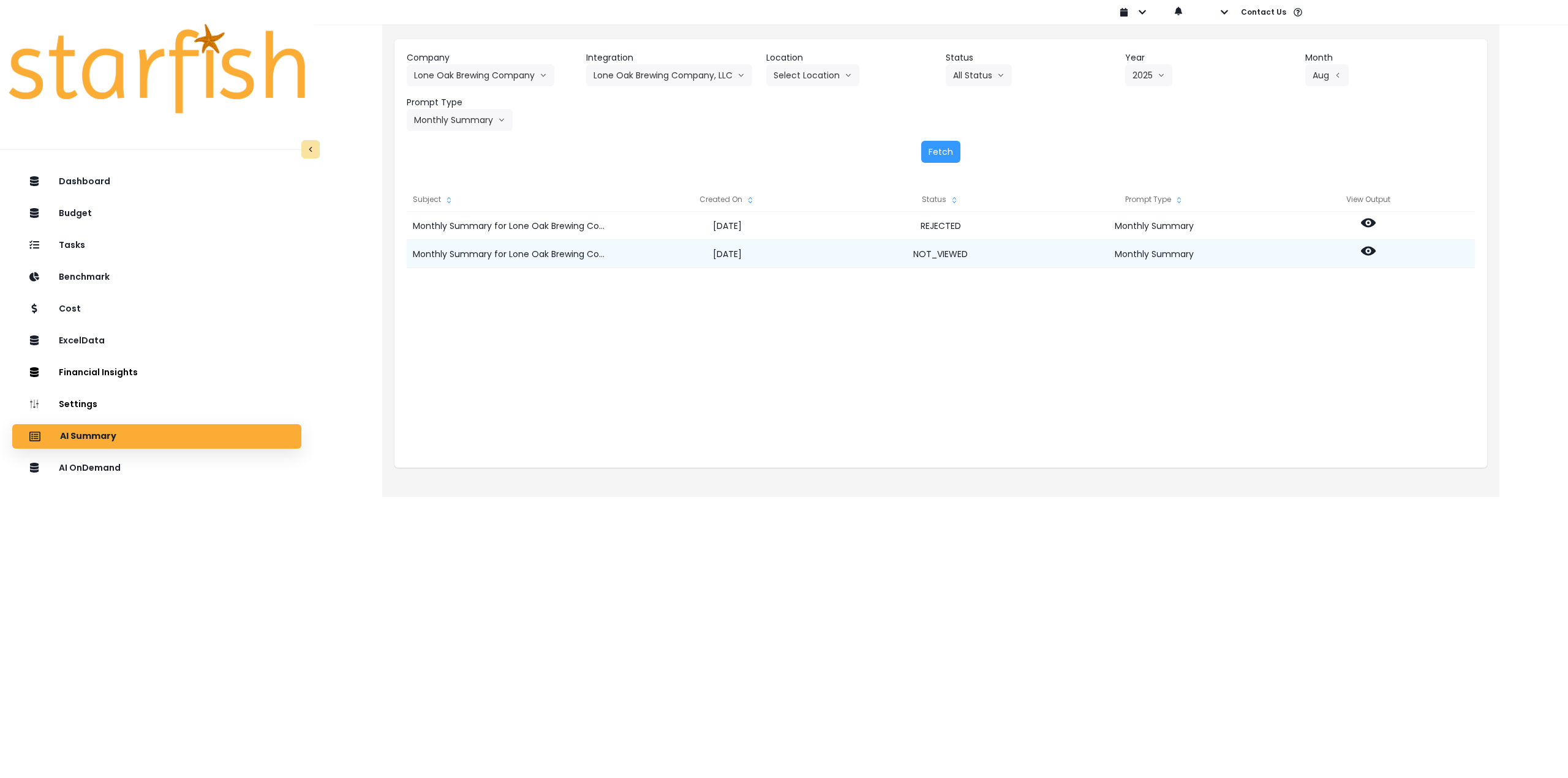
click at [1367, 251] on circle at bounding box center [1368, 251] width 3 height 3
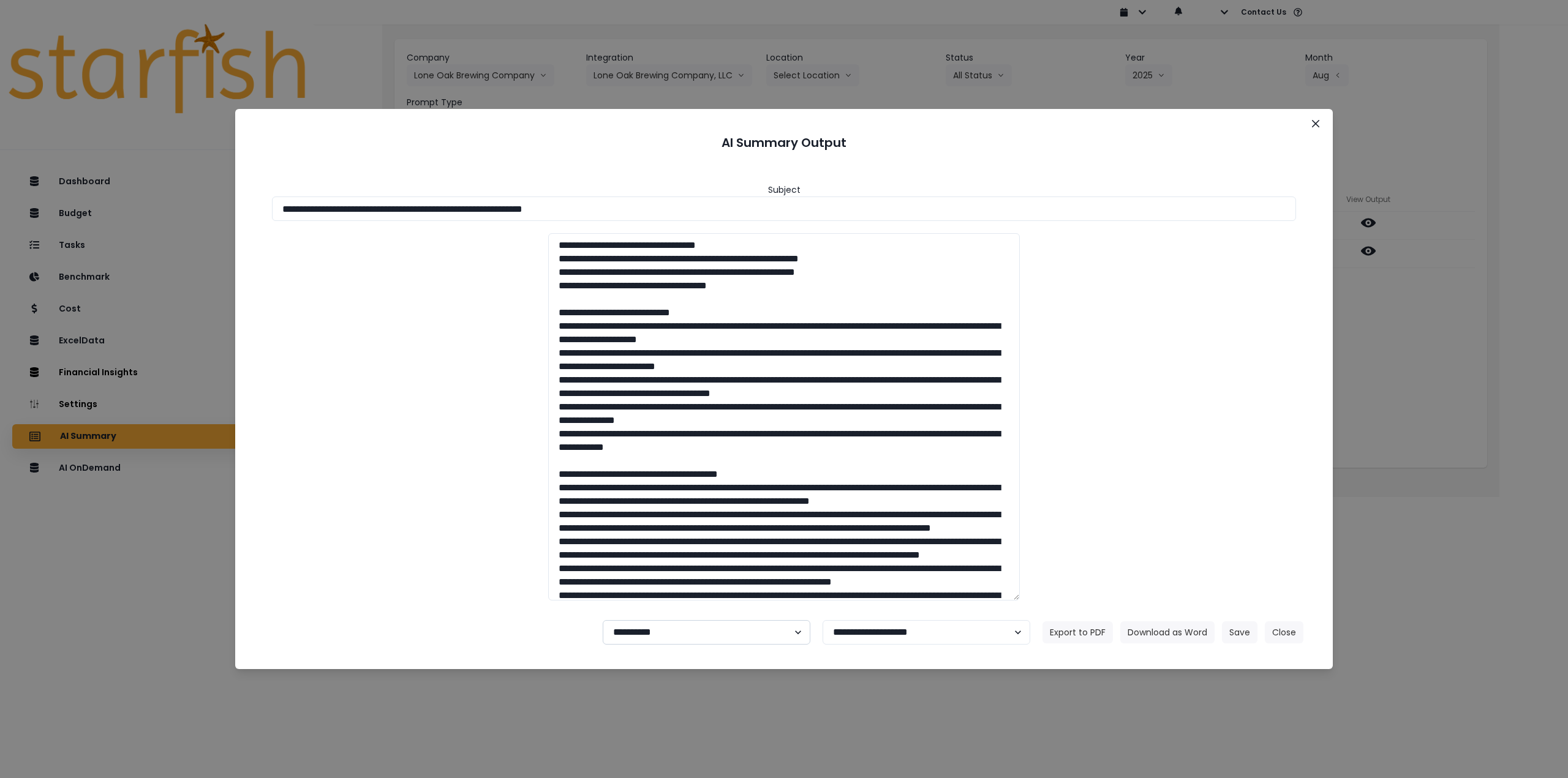
click at [693, 640] on select "**********" at bounding box center [706, 632] width 207 height 24
select select "********"
click at [603, 620] on select "**********" at bounding box center [706, 632] width 207 height 24
click at [1240, 634] on button "Save" at bounding box center [1240, 633] width 35 height 22
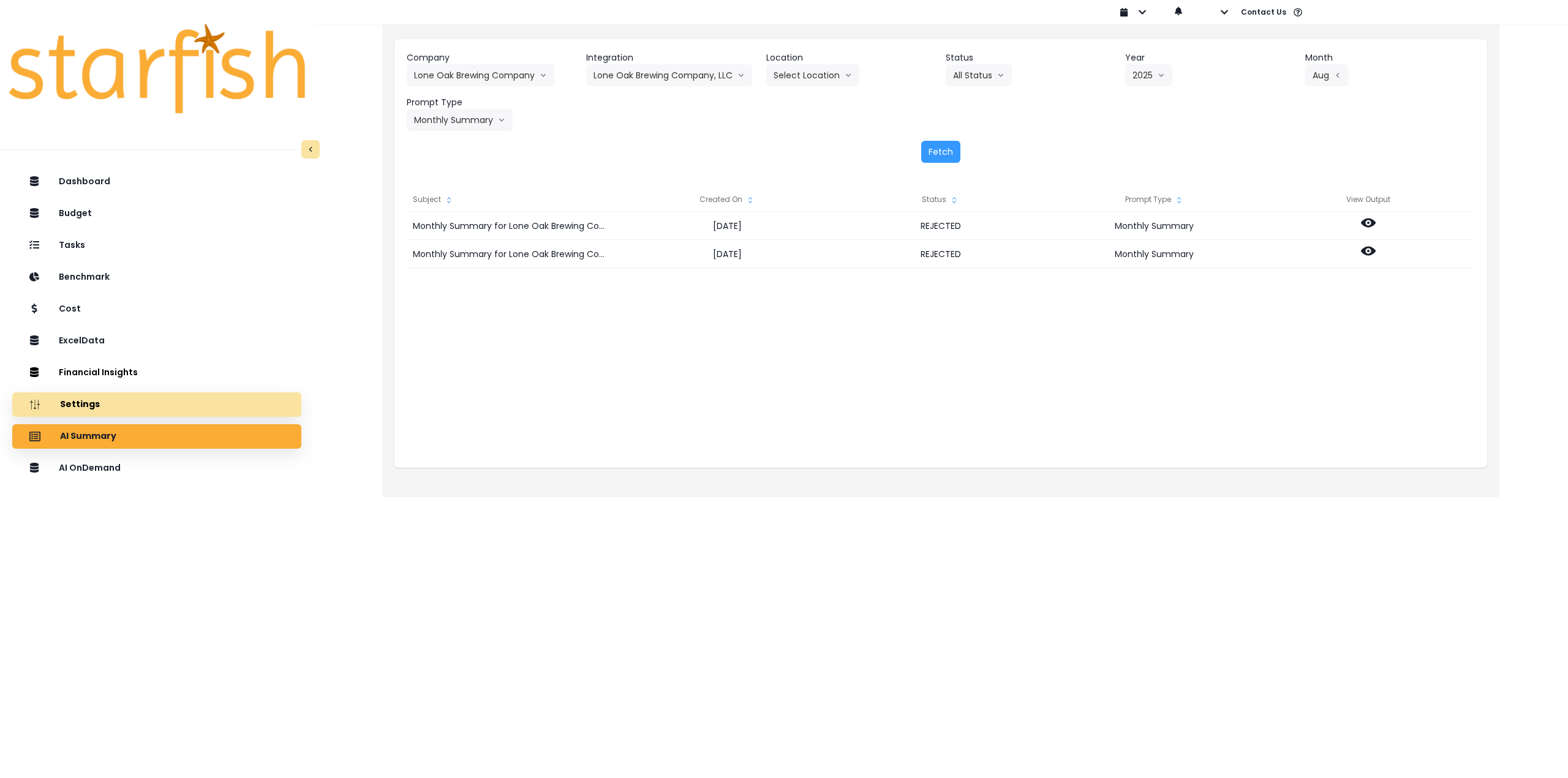
drag, startPoint x: 191, startPoint y: 477, endPoint x: 258, endPoint y: 406, distance: 97.6
click at [191, 477] on div "AI OnDemand" at bounding box center [157, 468] width 269 height 25
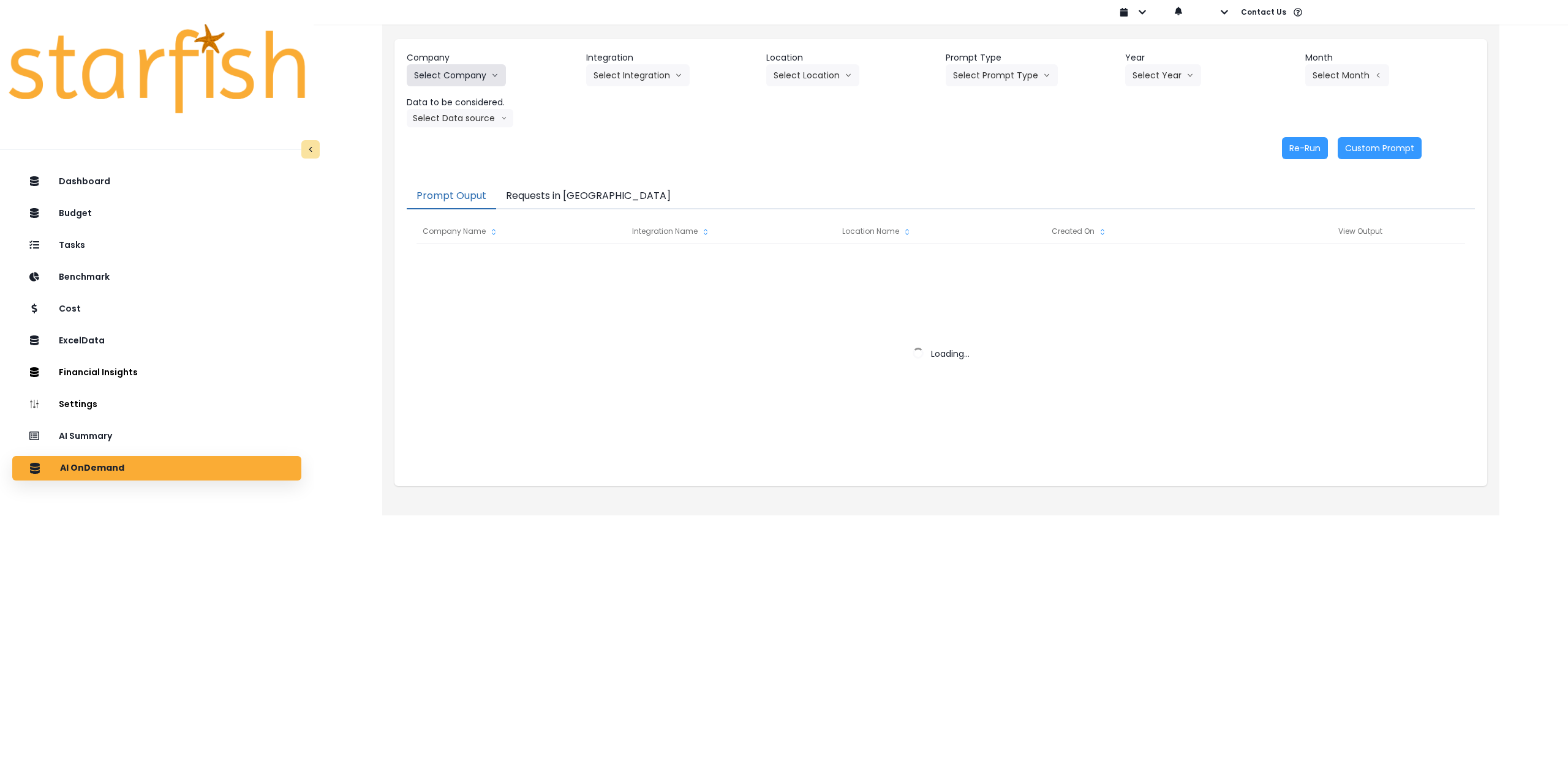
click at [466, 74] on button "Select Company" at bounding box center [456, 75] width 100 height 22
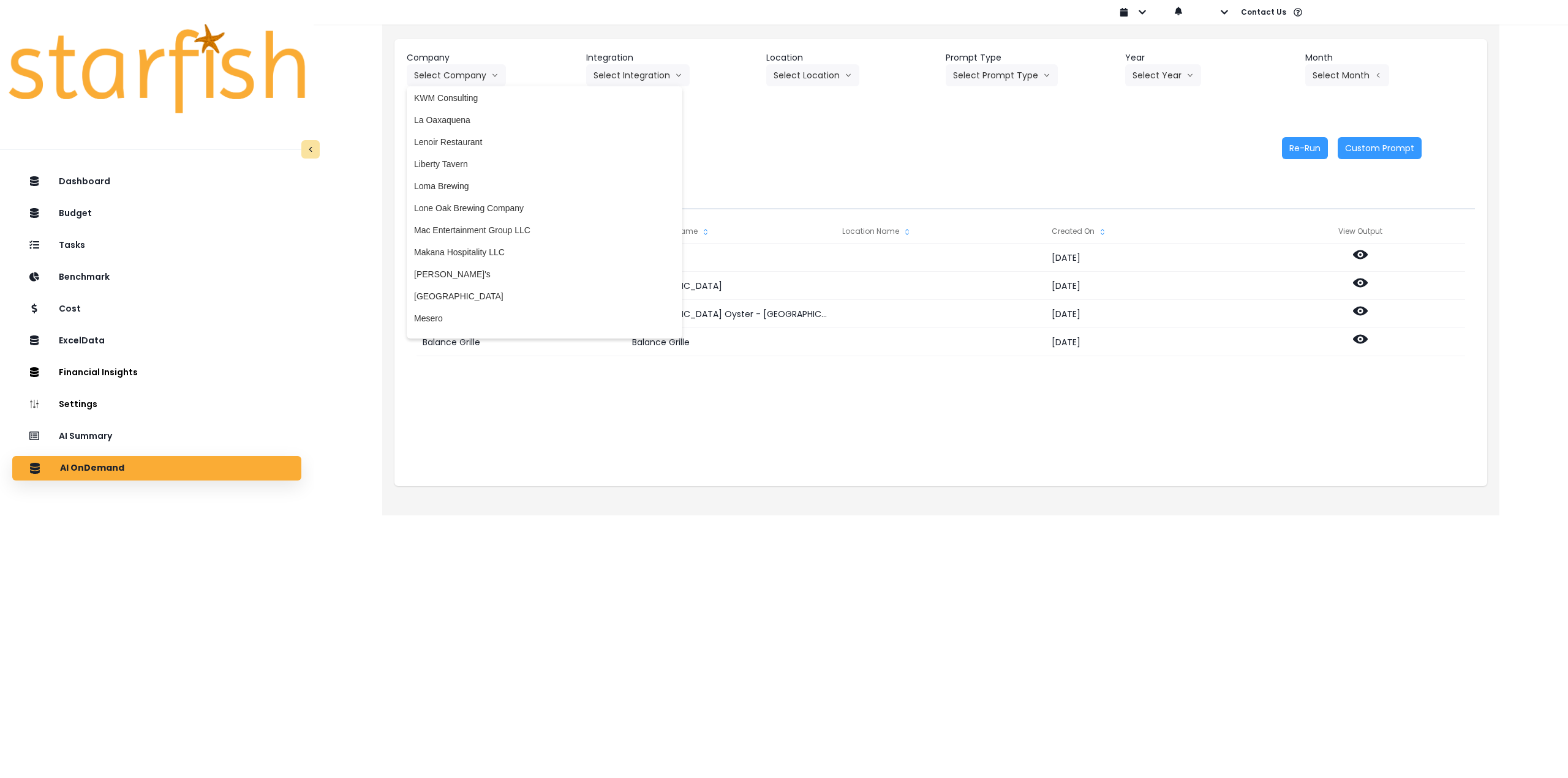
scroll to position [1592, 0]
click at [507, 314] on span "Lone Oak Brewing Company" at bounding box center [544, 317] width 261 height 13
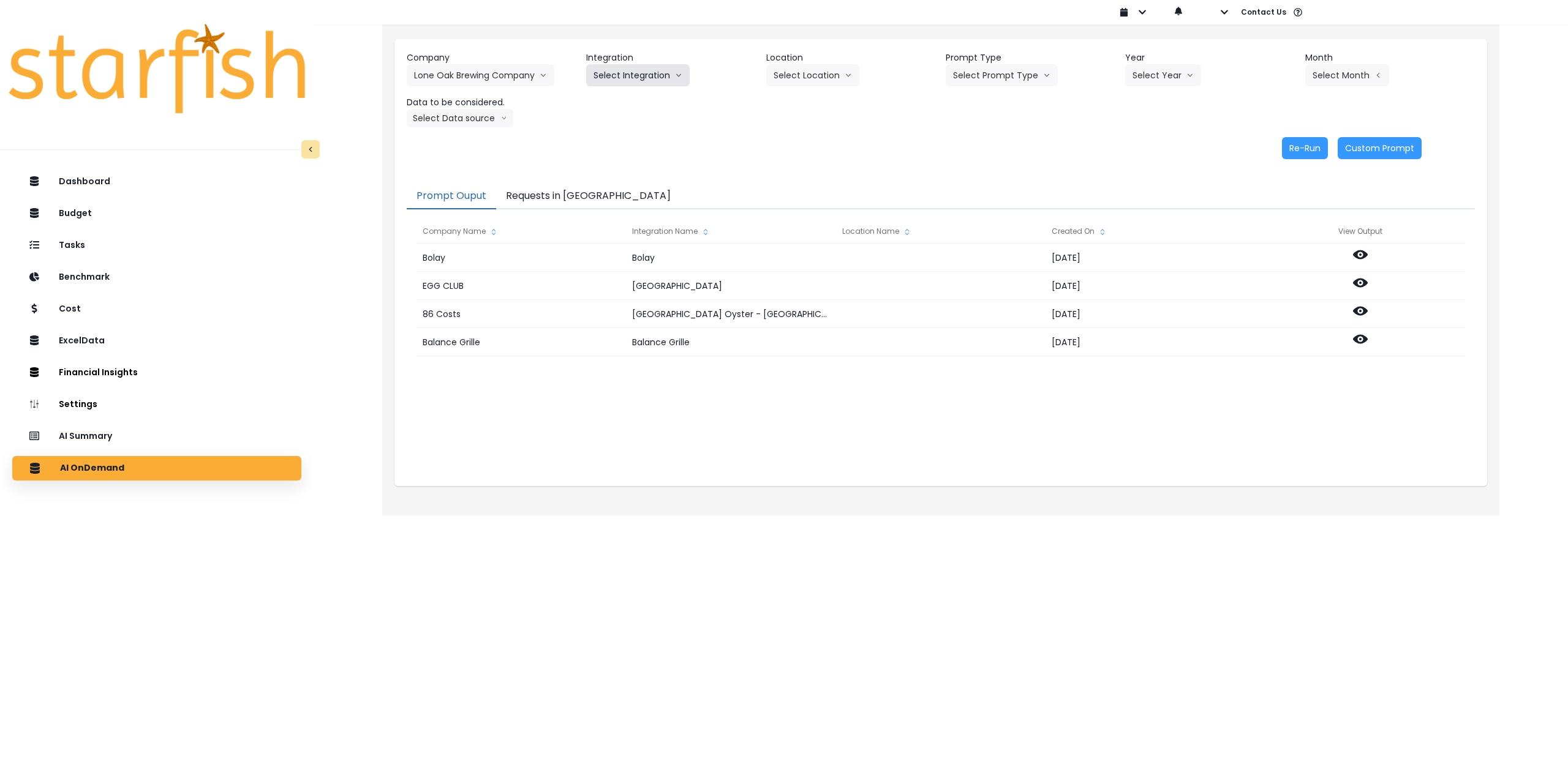
click at [640, 74] on button "Select Integration" at bounding box center [638, 75] width 104 height 22
click at [626, 100] on span "Lone Oak Brewing Company, LLC" at bounding box center [658, 101] width 129 height 13
click at [788, 81] on button "Select Location" at bounding box center [813, 75] width 93 height 22
click at [788, 104] on span "All Locations" at bounding box center [798, 101] width 49 height 13
click at [979, 85] on button "Select Prompt Type" at bounding box center [1001, 75] width 112 height 22
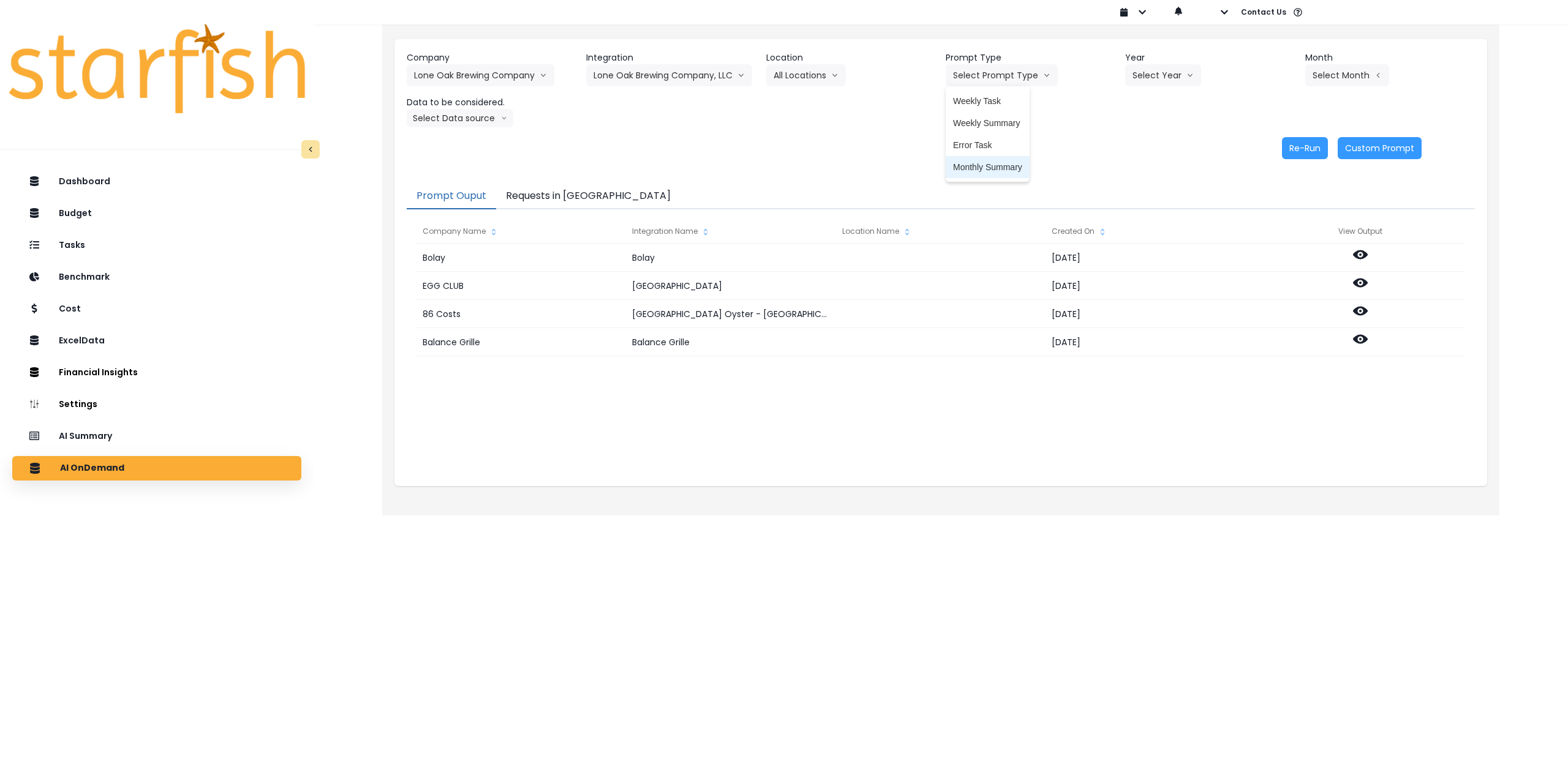
drag, startPoint x: 977, startPoint y: 166, endPoint x: 987, endPoint y: 163, distance: 10.4
click at [978, 166] on span "Monthly Summary" at bounding box center [987, 167] width 69 height 13
click at [1163, 77] on button "Select Year" at bounding box center [1162, 75] width 76 height 22
click at [1147, 144] on span "2025" at bounding box center [1141, 145] width 19 height 13
click at [1348, 79] on button "Select Month" at bounding box center [1347, 75] width 84 height 22
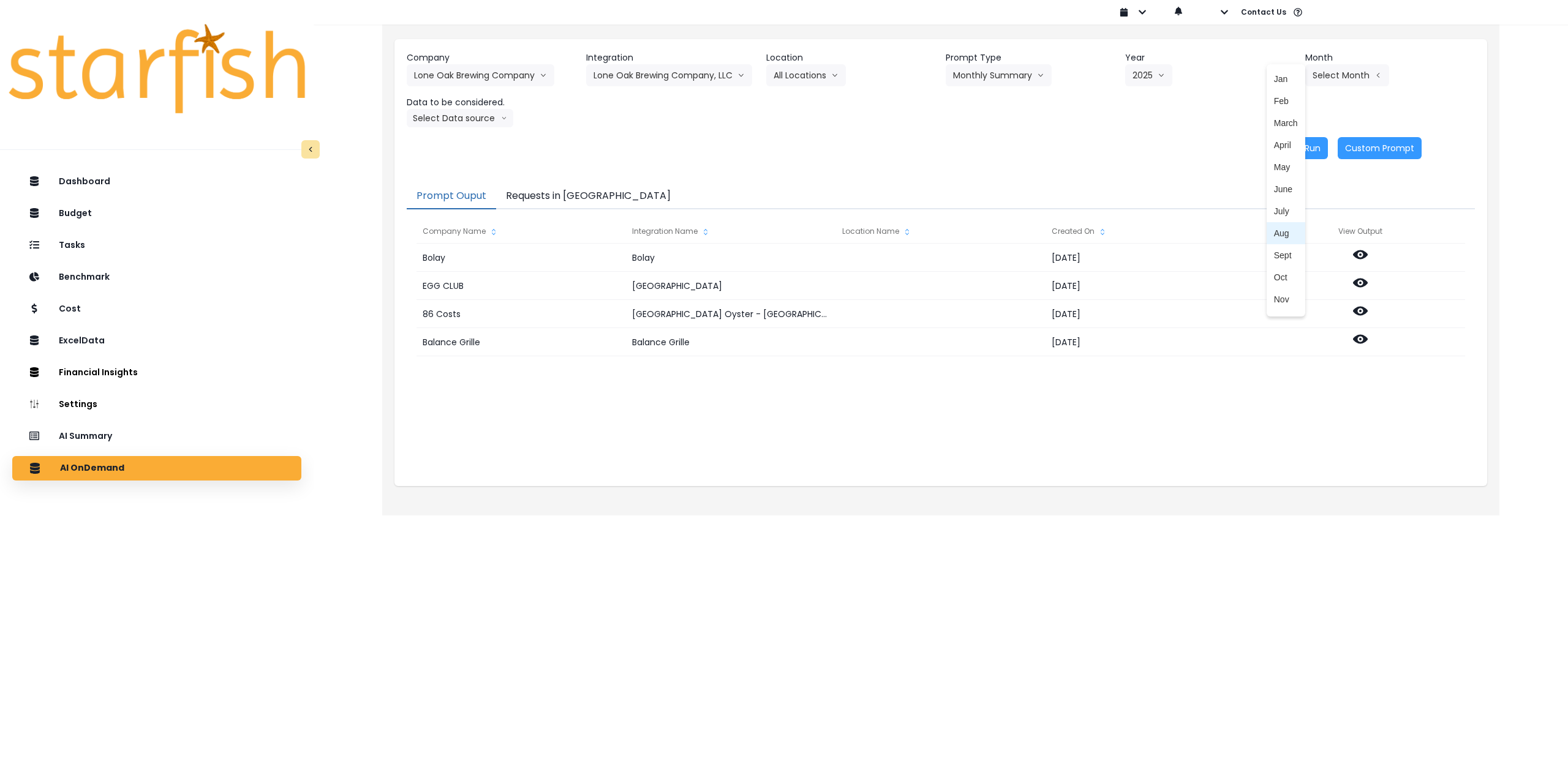
drag, startPoint x: 1277, startPoint y: 236, endPoint x: 1045, endPoint y: 200, distance: 234.8
click at [1276, 236] on span "Aug" at bounding box center [1285, 233] width 24 height 13
click at [457, 117] on button "Select Data source" at bounding box center [459, 118] width 106 height 18
drag, startPoint x: 461, startPoint y: 142, endPoint x: 636, endPoint y: 152, distance: 175.3
click at [463, 142] on span "Comparison overtime" at bounding box center [454, 142] width 81 height 13
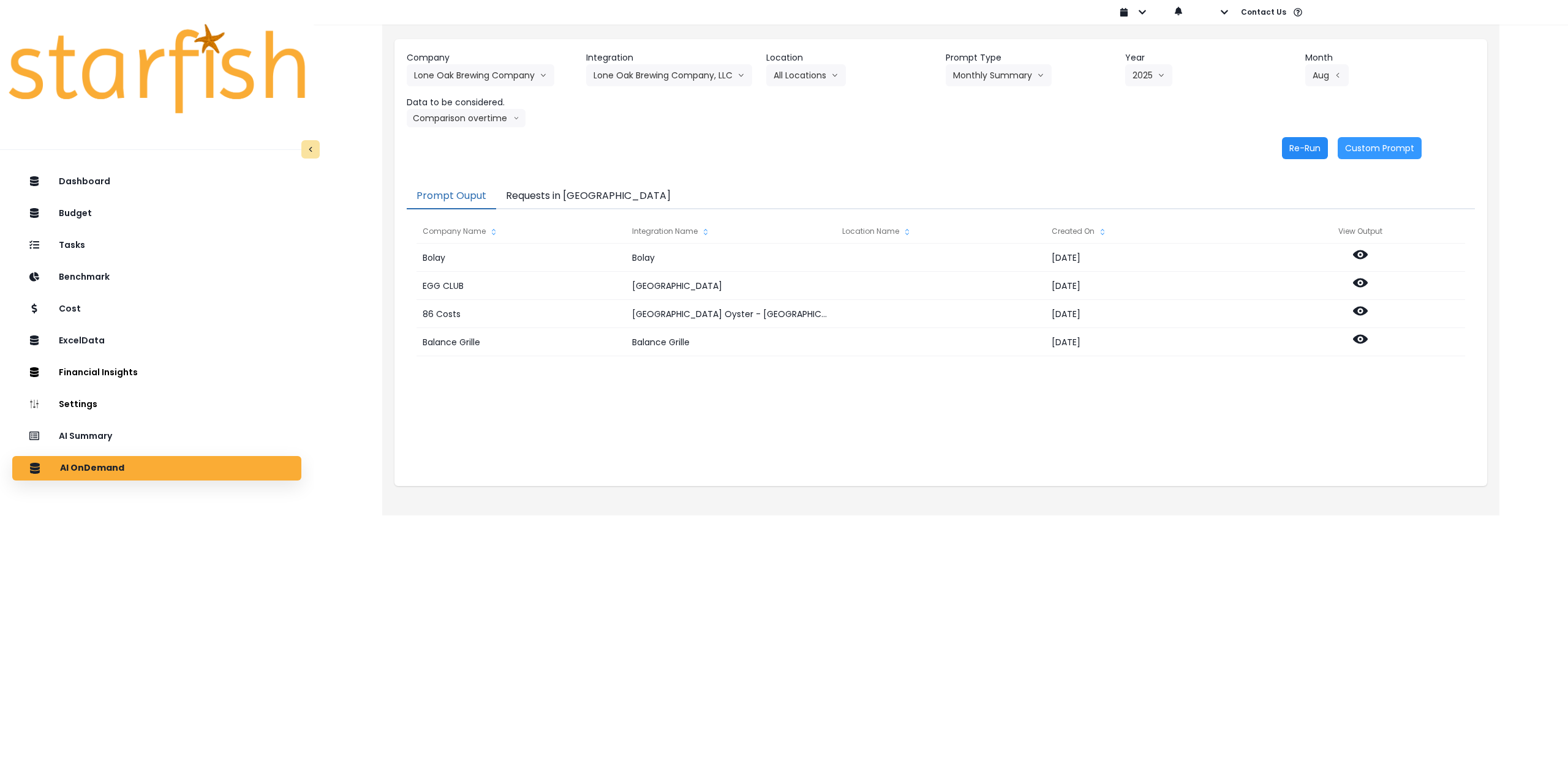
click at [1308, 148] on button "Re-Run" at bounding box center [1305, 148] width 46 height 22
click at [505, 70] on button "Lone Oak Brewing Company" at bounding box center [480, 75] width 148 height 22
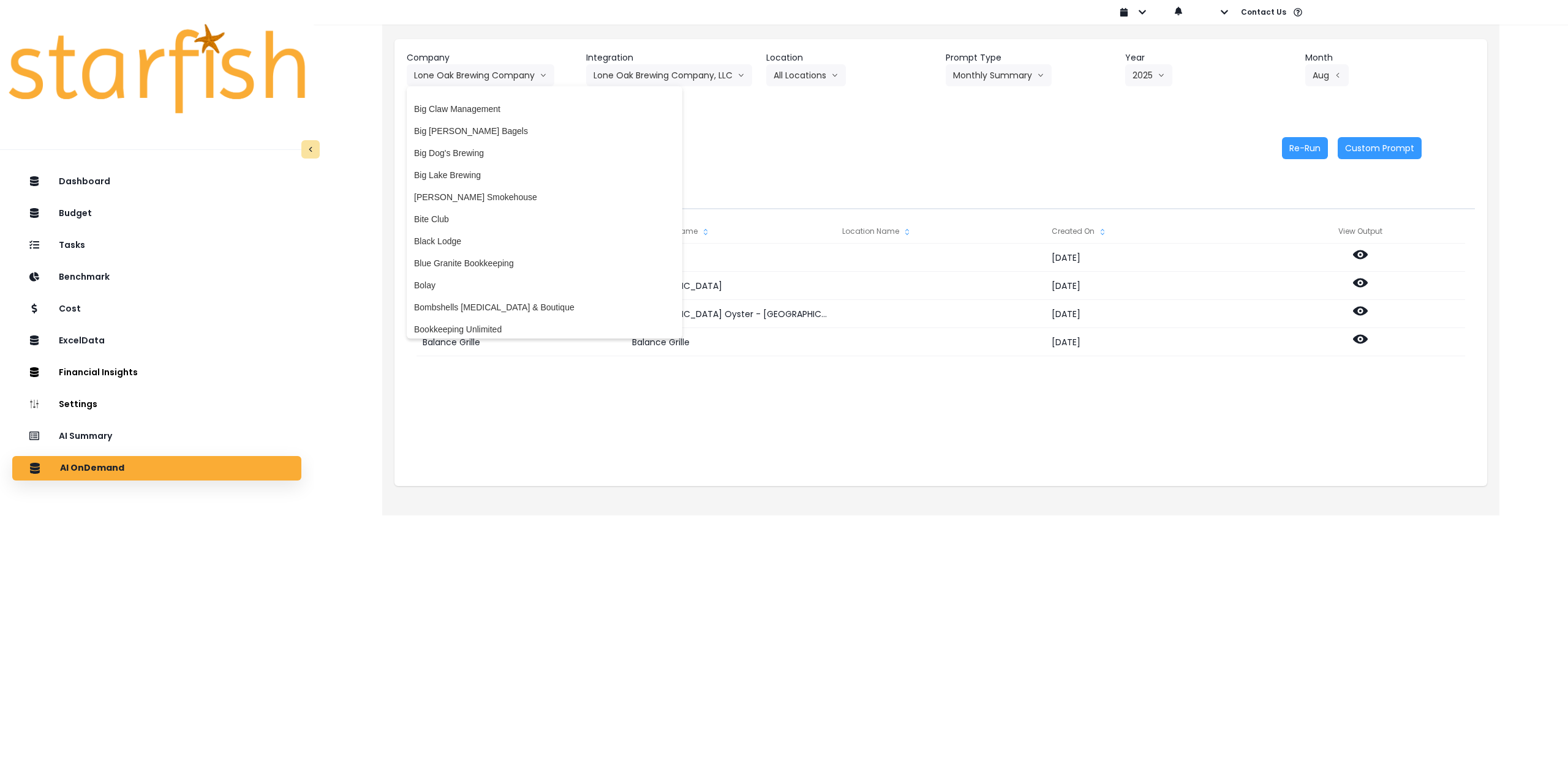
scroll to position [184, 0]
click at [463, 159] on span "Big Dog's Brewing" at bounding box center [544, 160] width 261 height 13
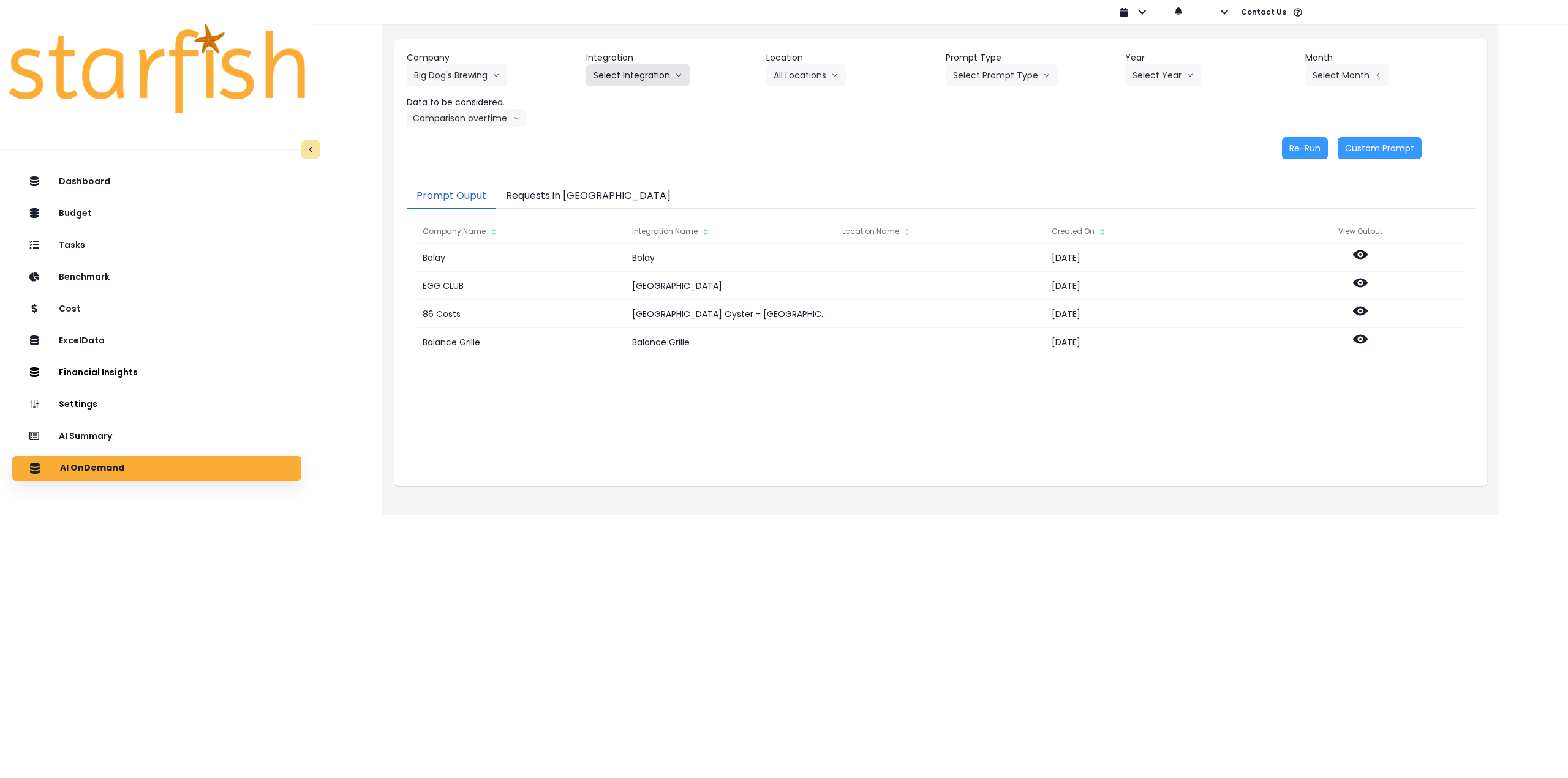
click at [635, 72] on button "Select Integration" at bounding box center [638, 75] width 104 height 22
click at [619, 103] on span "bigdogs" at bounding box center [608, 101] width 30 height 13
click at [793, 73] on button "Select Location" at bounding box center [813, 75] width 93 height 22
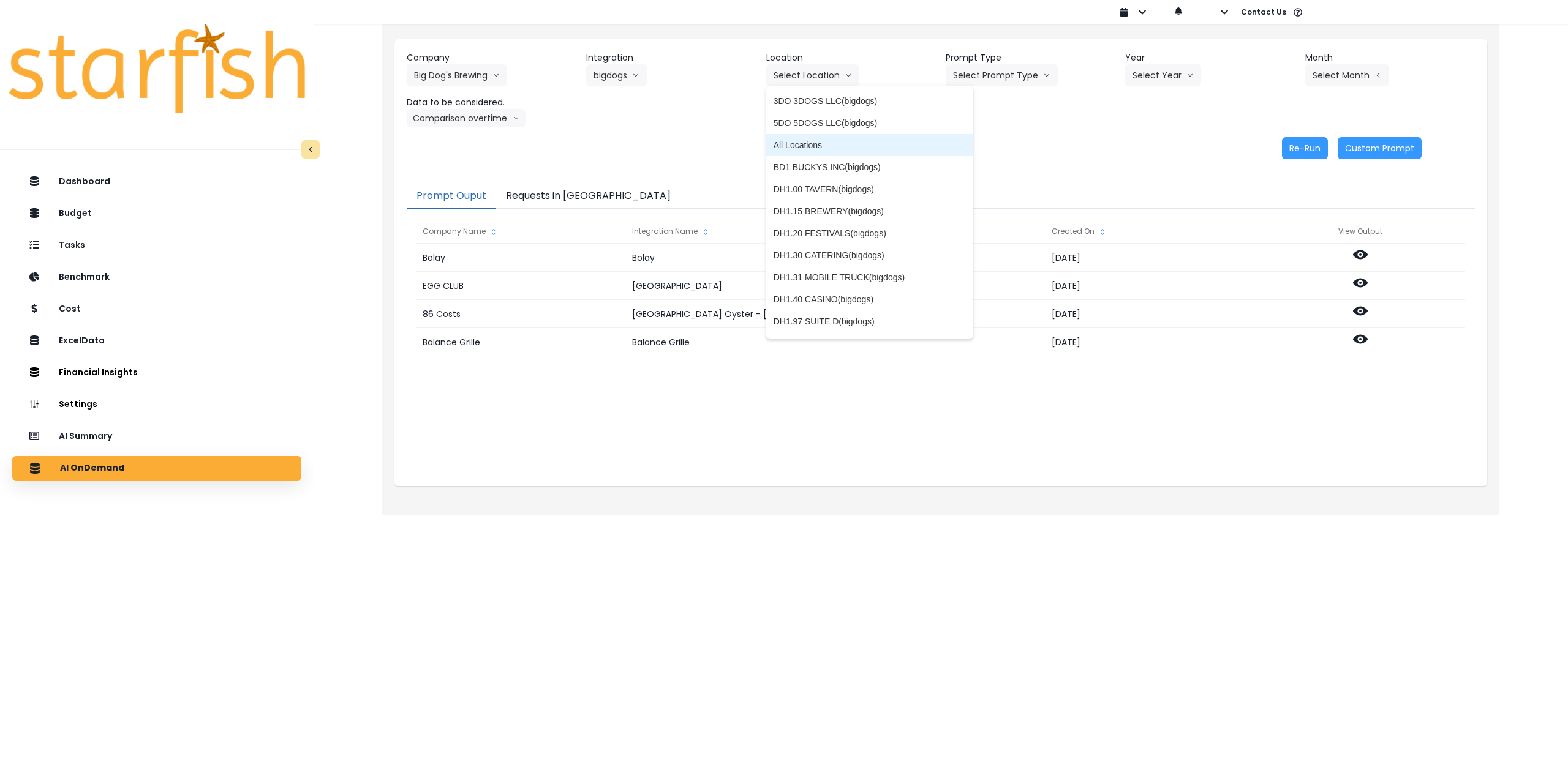
click at [896, 143] on span "All Locations" at bounding box center [869, 145] width 192 height 13
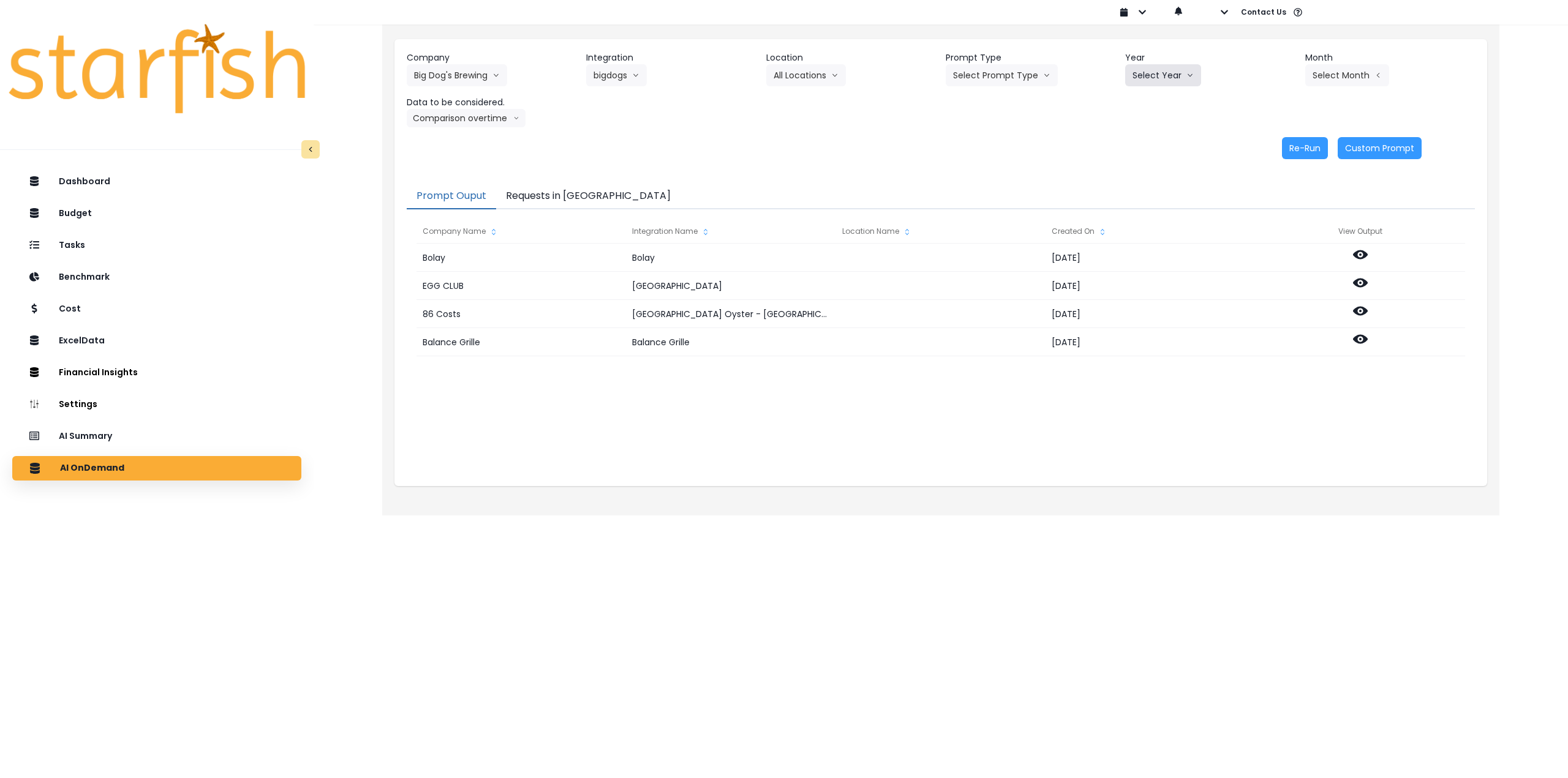
click at [1170, 80] on button "Select Year" at bounding box center [1162, 75] width 76 height 22
drag, startPoint x: 1141, startPoint y: 147, endPoint x: 1208, endPoint y: 125, distance: 70.5
click at [1143, 147] on span "2025" at bounding box center [1141, 145] width 19 height 13
click at [1322, 79] on button "Select Month" at bounding box center [1347, 75] width 84 height 22
click at [1278, 227] on span "Aug" at bounding box center [1285, 233] width 24 height 13
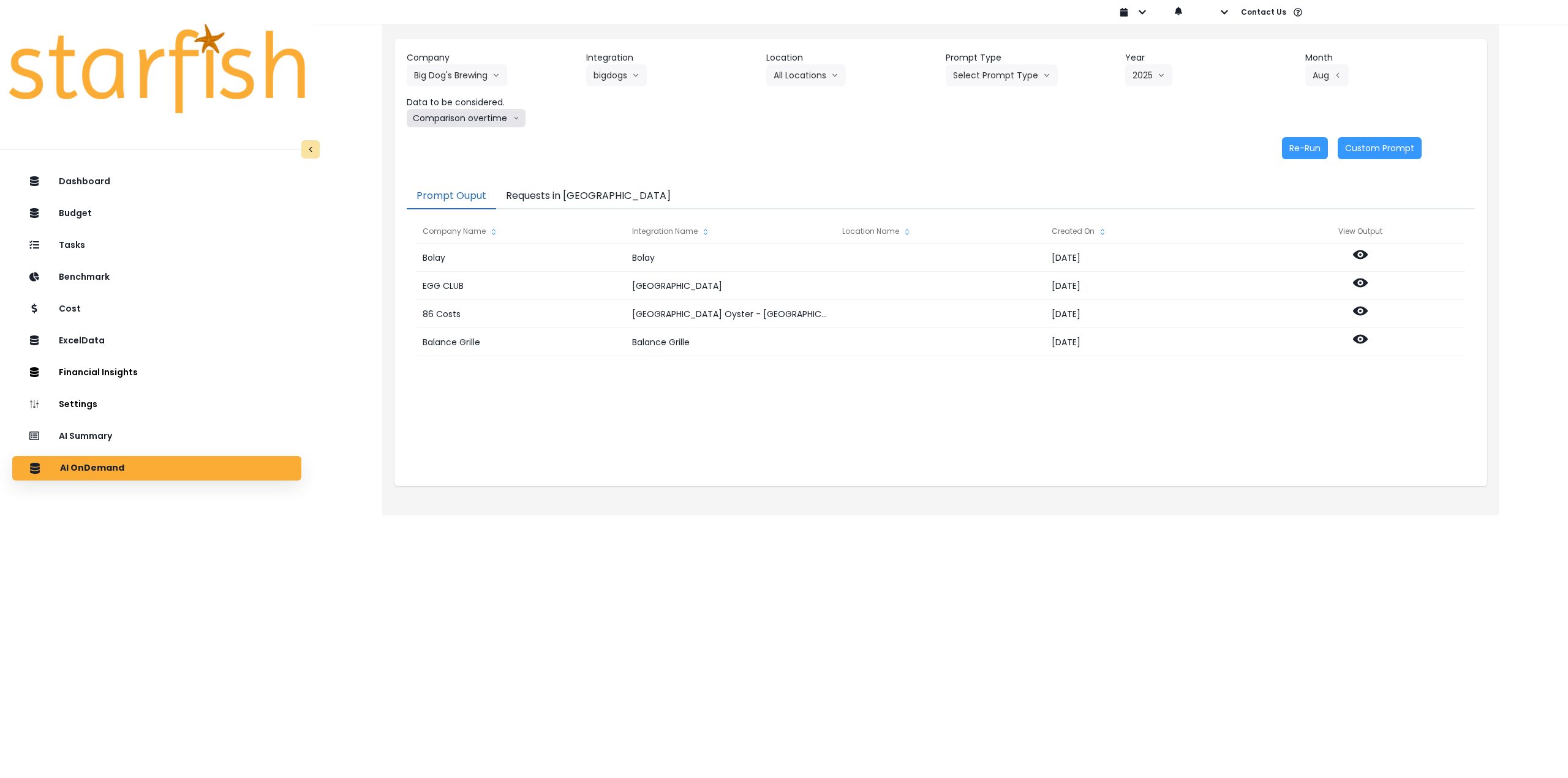
click at [416, 118] on button "Comparison overtime" at bounding box center [466, 118] width 119 height 18
click at [475, 142] on span "Comparison overtime" at bounding box center [454, 142] width 81 height 13
drag, startPoint x: 152, startPoint y: 438, endPoint x: 165, endPoint y: 427, distance: 17.0
click at [152, 440] on div "AI Summary" at bounding box center [157, 436] width 269 height 26
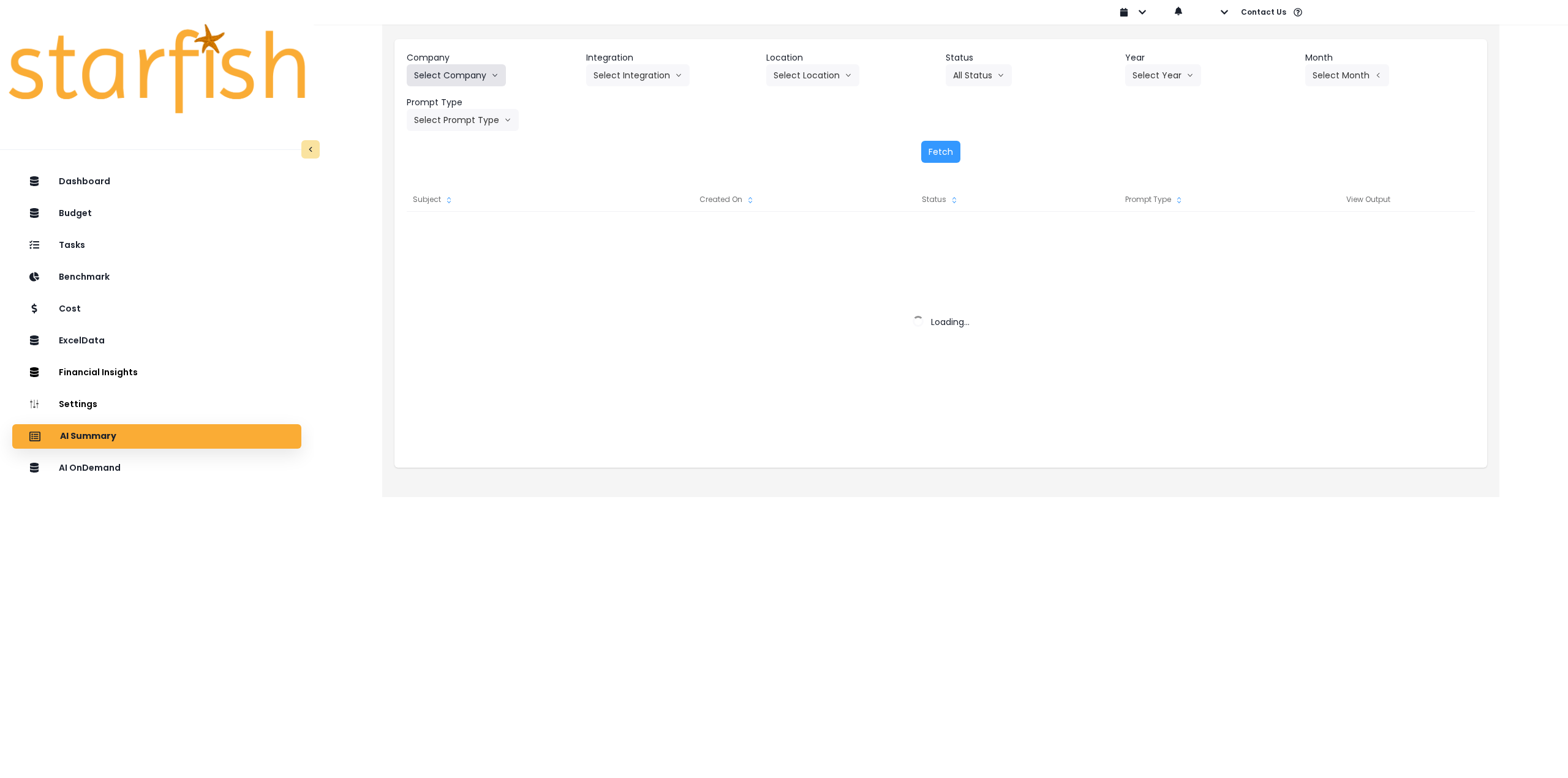
click at [445, 76] on button "Select Company" at bounding box center [456, 75] width 100 height 22
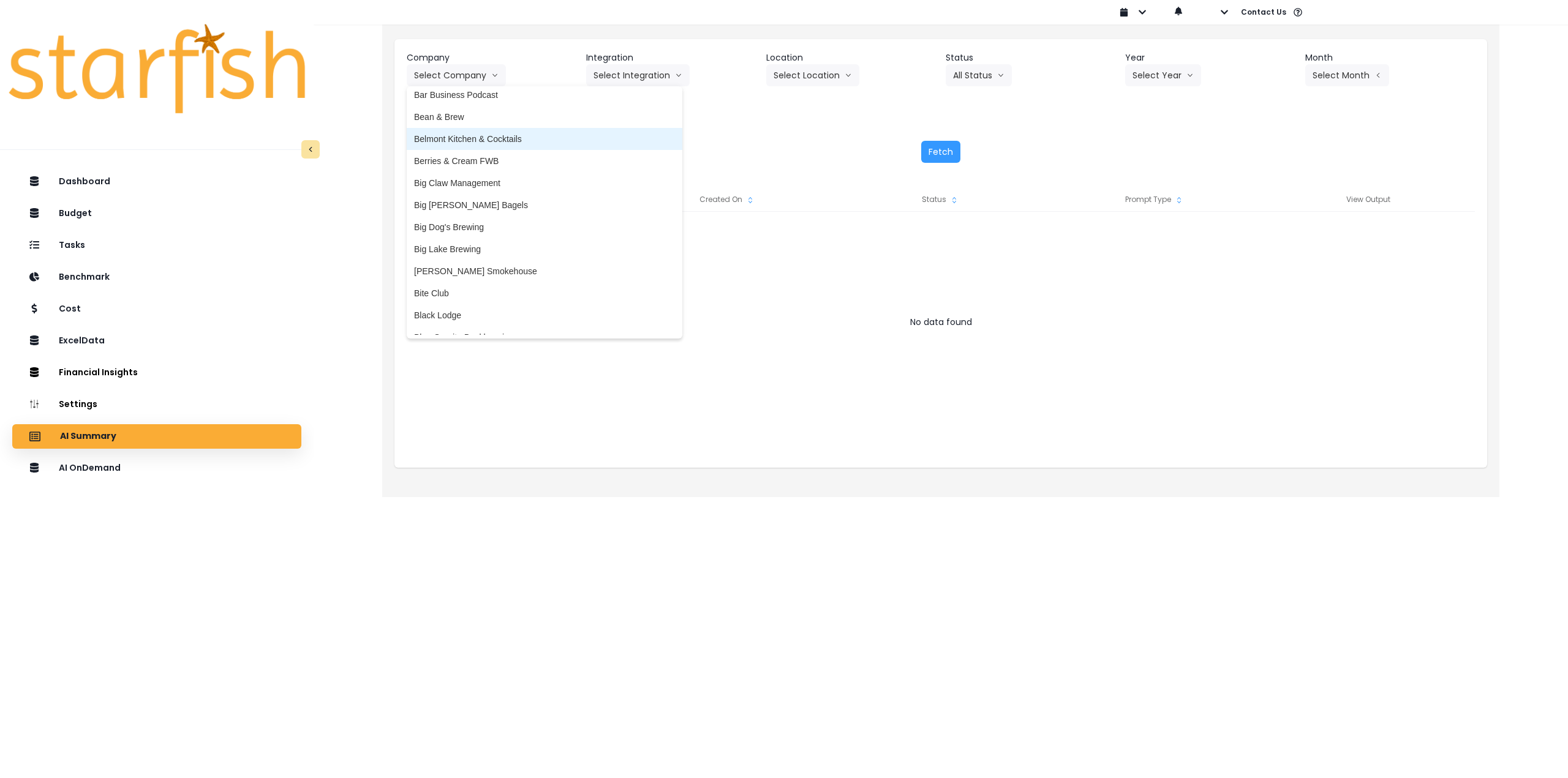
scroll to position [122, 0]
click at [488, 221] on span "Big Dog's Brewing" at bounding box center [544, 221] width 261 height 13
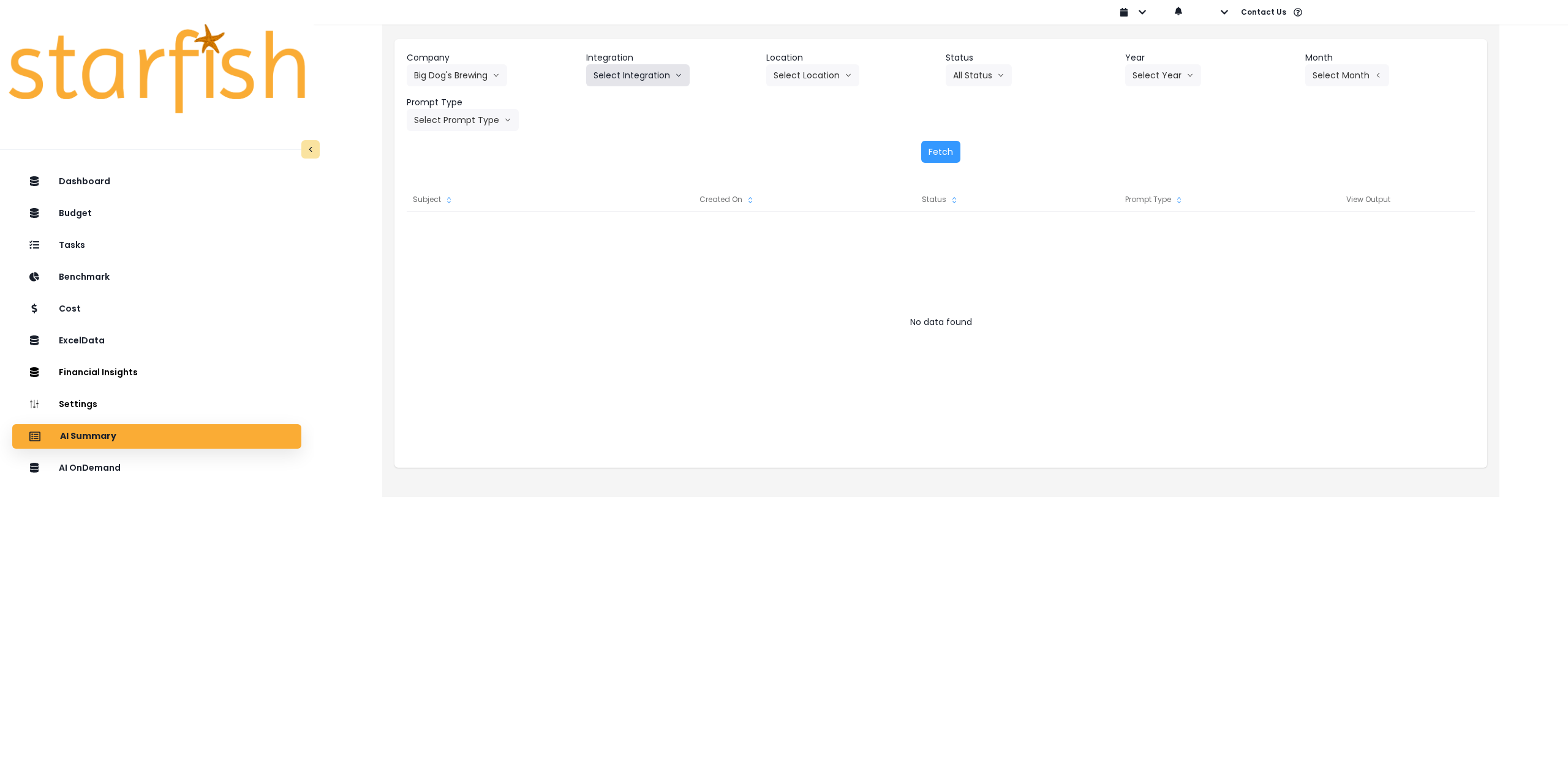
click at [640, 80] on button "Select Integration" at bounding box center [638, 75] width 104 height 22
click at [620, 102] on span "bigdogs" at bounding box center [608, 101] width 30 height 13
click at [807, 76] on button "Select Location" at bounding box center [813, 75] width 93 height 22
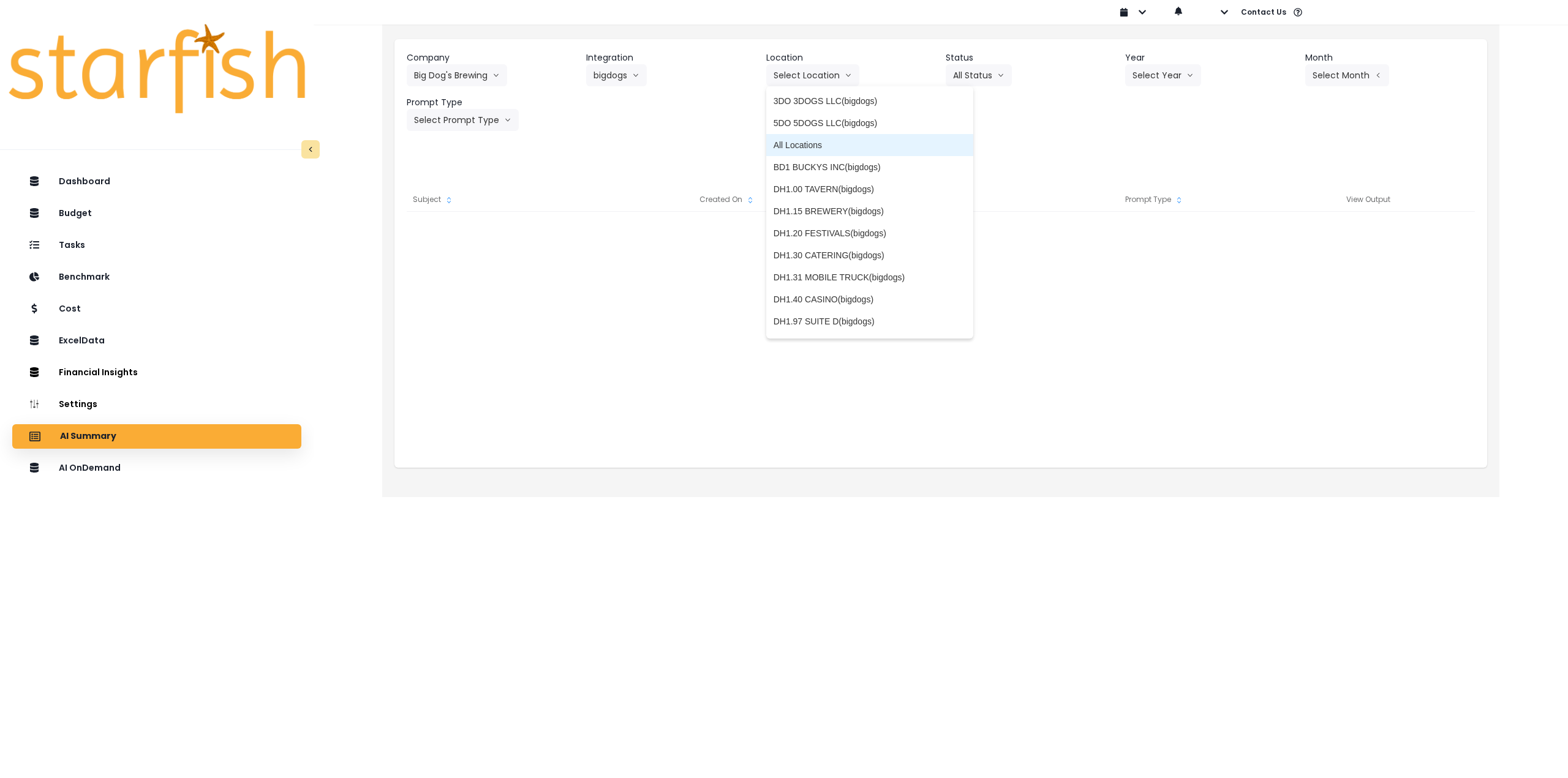
click at [797, 147] on span "All Locations" at bounding box center [869, 145] width 192 height 13
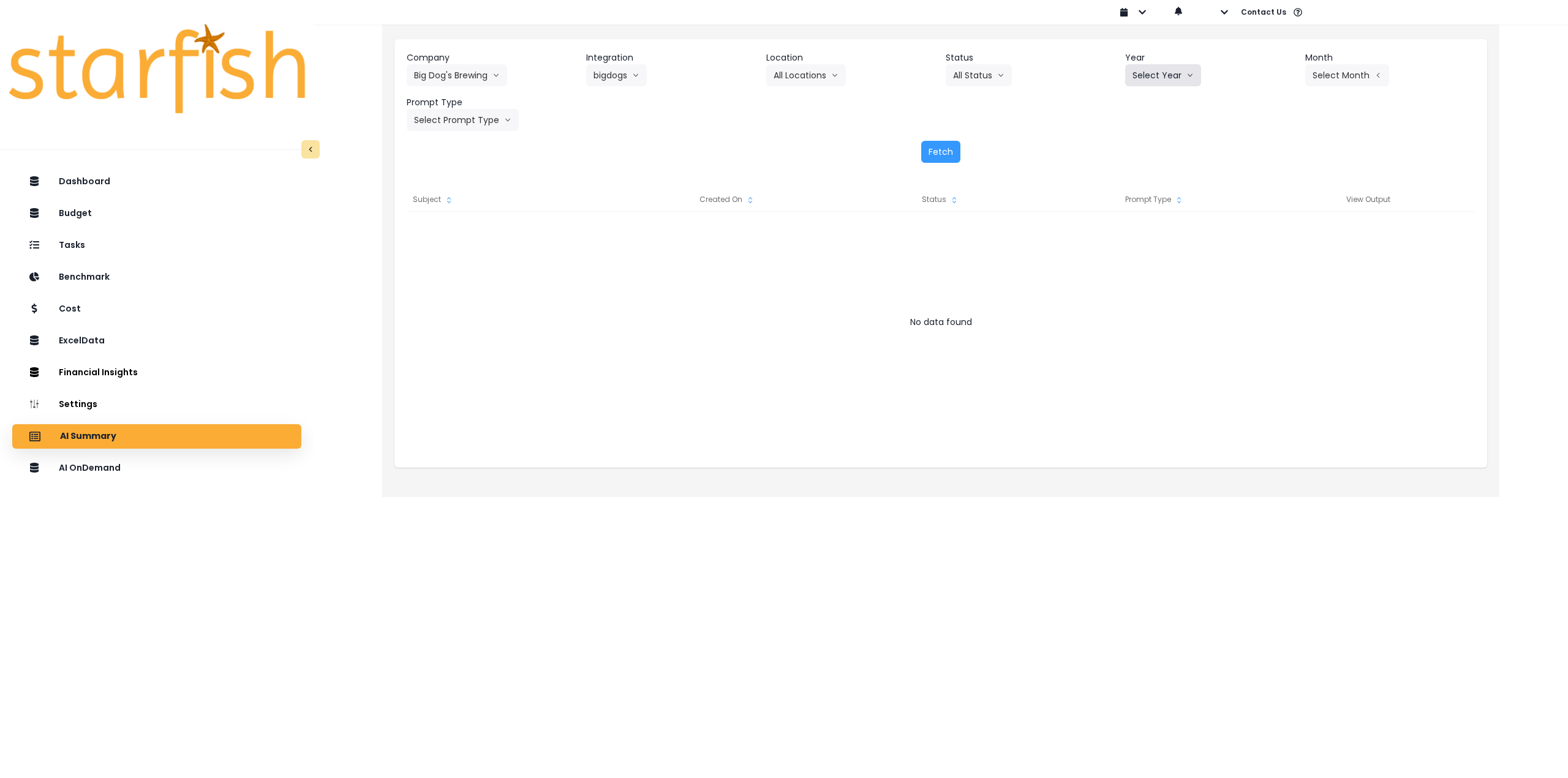
click at [1157, 77] on button "Select Year" at bounding box center [1162, 75] width 76 height 22
click at [1142, 149] on span "2025" at bounding box center [1141, 145] width 19 height 13
click at [1336, 74] on button "Select Month" at bounding box center [1347, 75] width 84 height 22
drag, startPoint x: 1275, startPoint y: 244, endPoint x: 1272, endPoint y: 237, distance: 7.6
click at [1274, 244] on li "Sept" at bounding box center [1285, 255] width 38 height 22
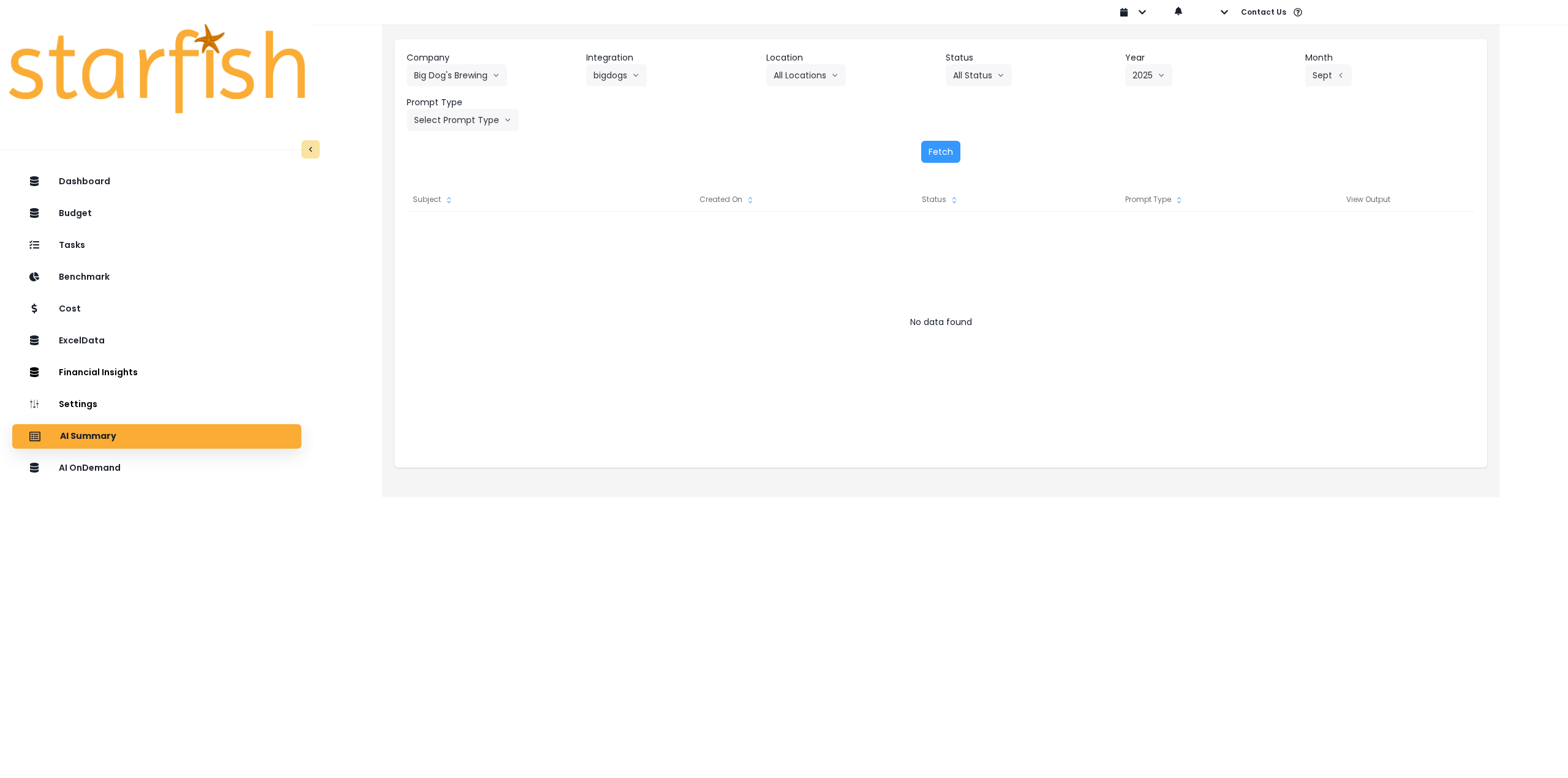
click at [1327, 63] on header "Month" at bounding box center [1390, 58] width 170 height 13
click at [1334, 61] on header "Month" at bounding box center [1390, 58] width 170 height 13
click at [1333, 73] on button "Sept" at bounding box center [1328, 75] width 47 height 22
click at [1278, 232] on span "Aug" at bounding box center [1285, 233] width 24 height 13
click at [461, 120] on button "Select Prompt Type" at bounding box center [462, 120] width 112 height 22
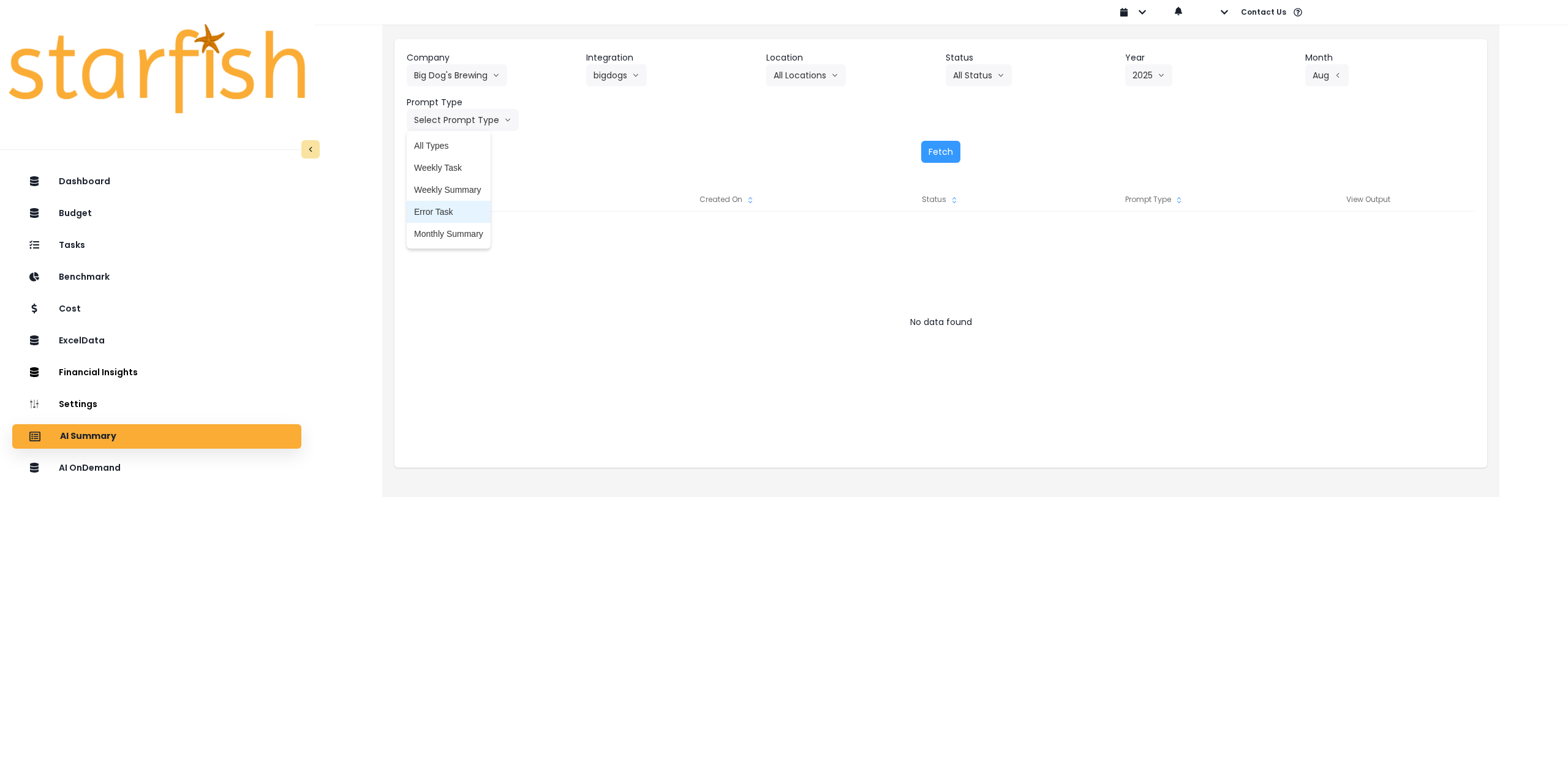
click at [462, 232] on span "Monthly Summary" at bounding box center [448, 234] width 69 height 13
click at [958, 148] on button "Fetch" at bounding box center [940, 152] width 39 height 22
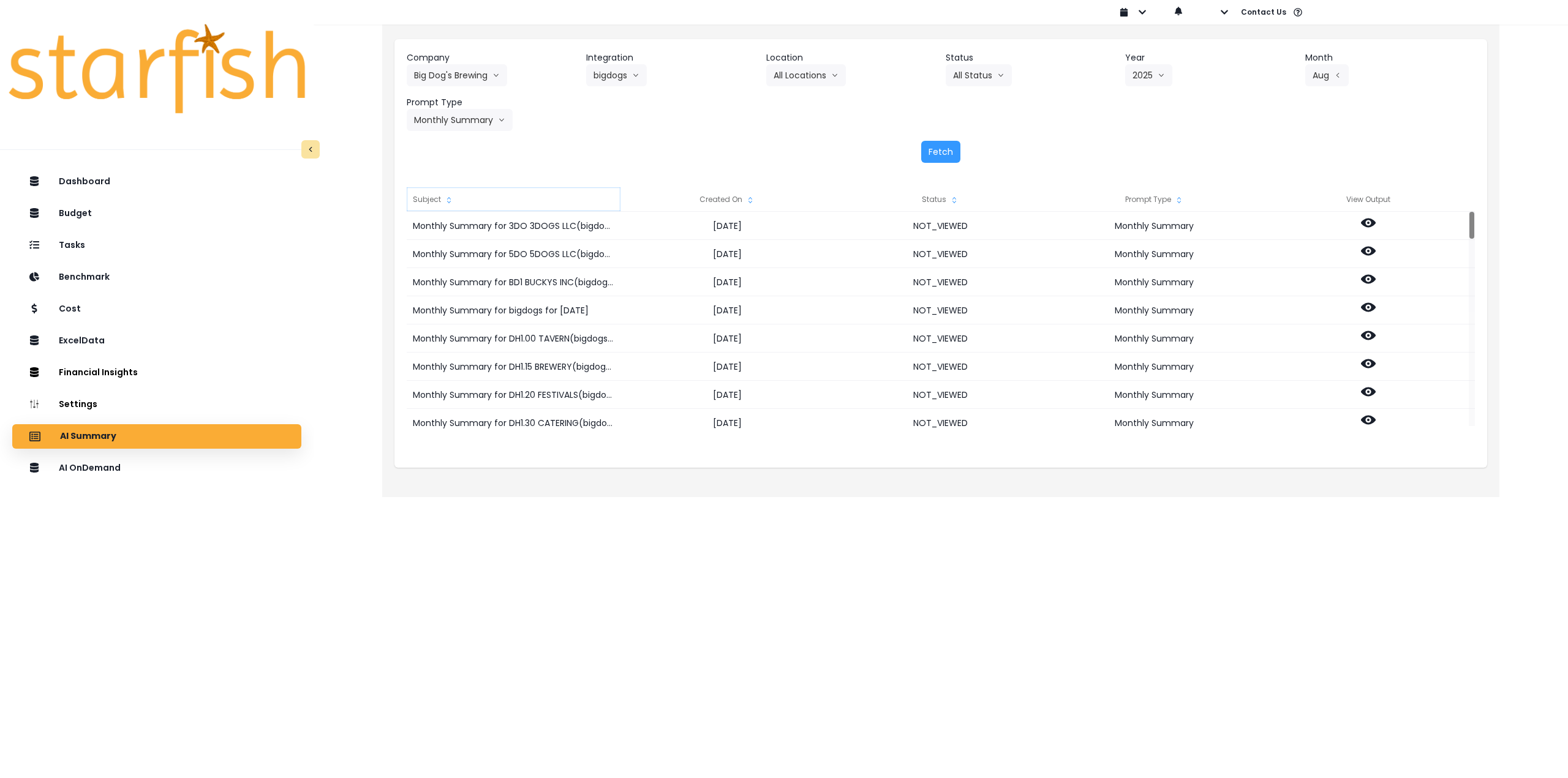
click at [423, 193] on div "Subject" at bounding box center [513, 199] width 214 height 24
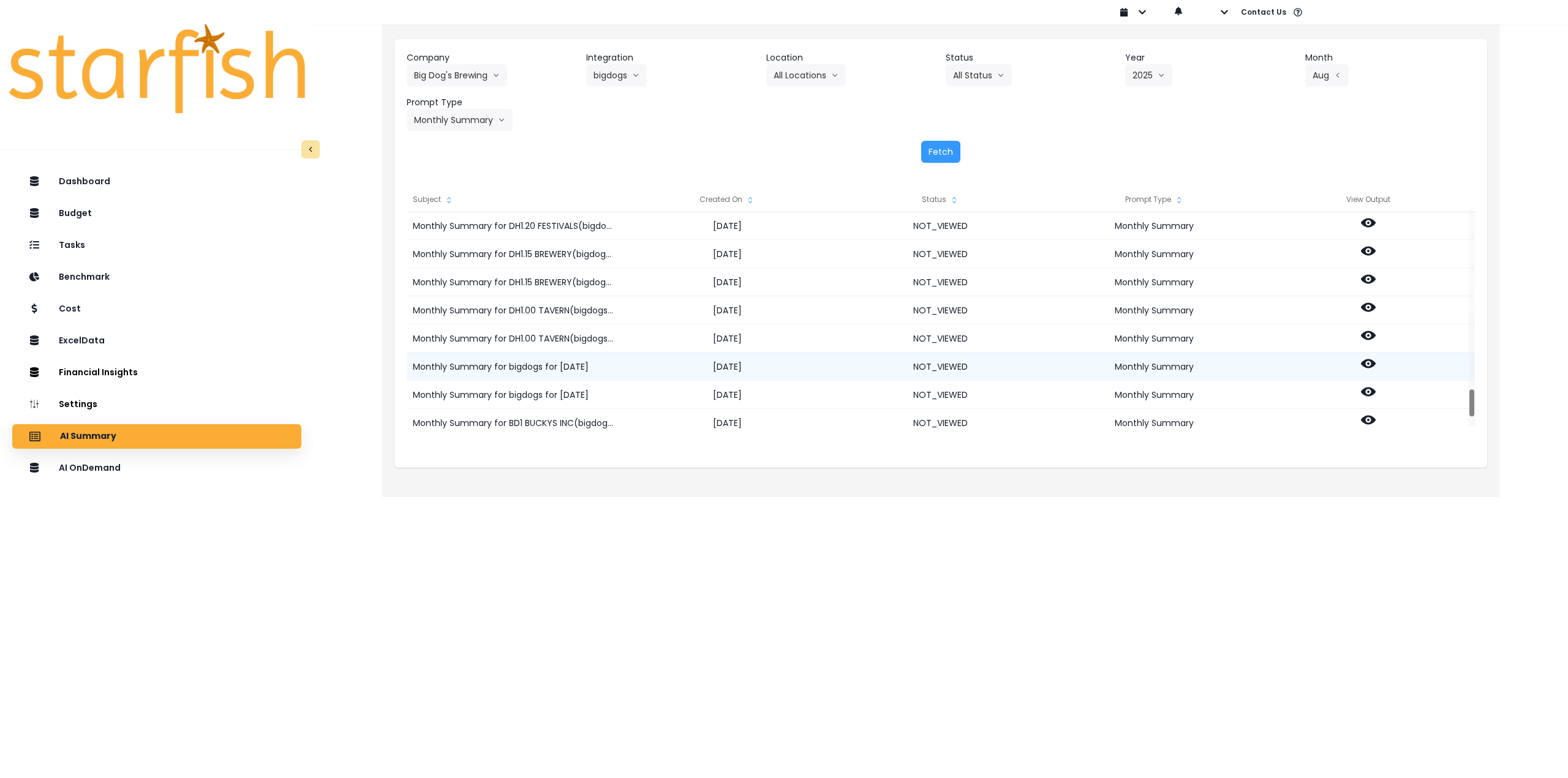
click at [1365, 363] on icon at bounding box center [1368, 364] width 15 height 9
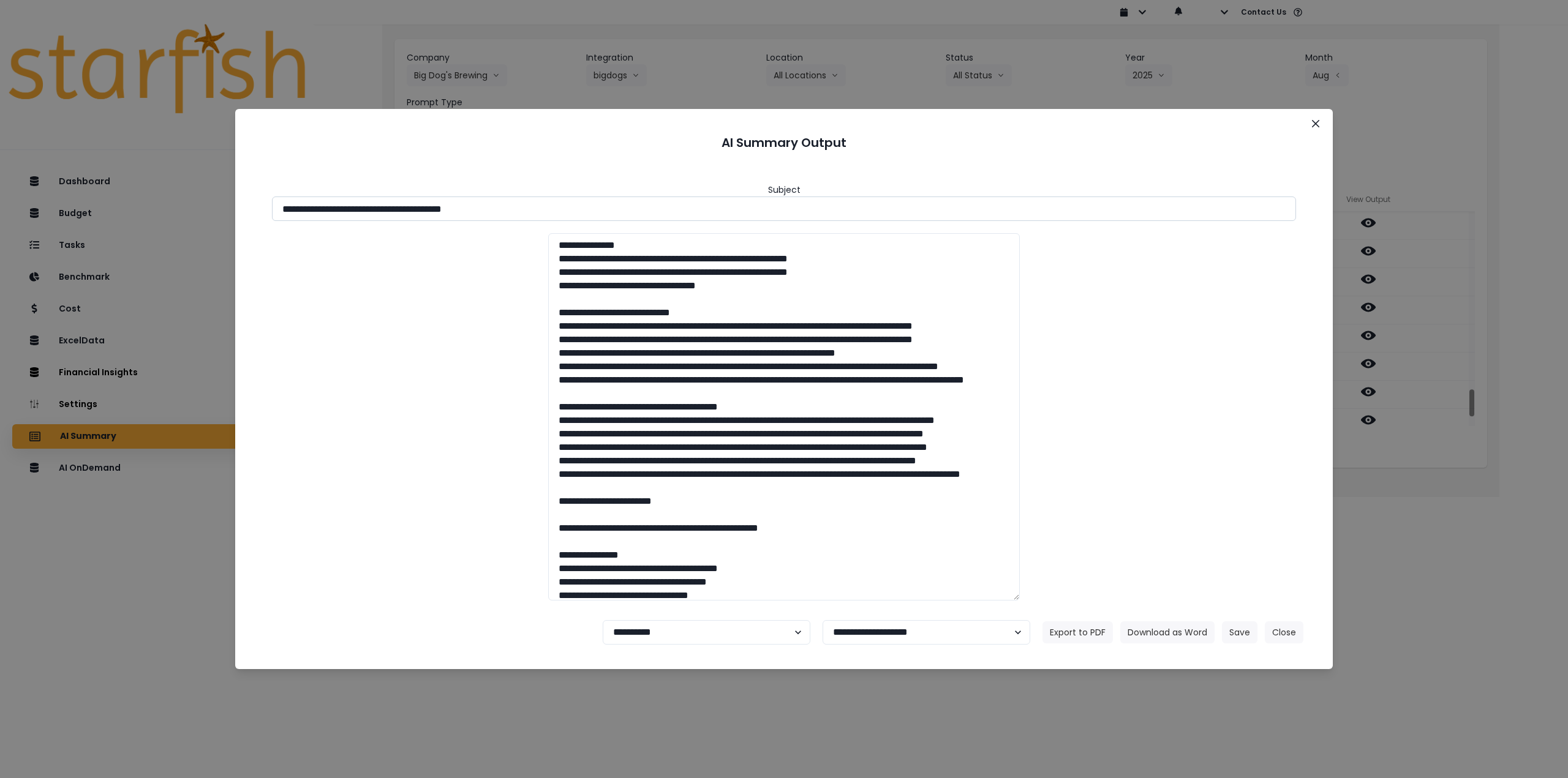
drag, startPoint x: 393, startPoint y: 212, endPoint x: 548, endPoint y: 215, distance: 155.0
click at [548, 215] on input "**********" at bounding box center [784, 208] width 1024 height 24
click at [1186, 635] on button "Download as Word" at bounding box center [1167, 633] width 95 height 22
click at [1397, 466] on div "**********" at bounding box center [784, 389] width 1568 height 778
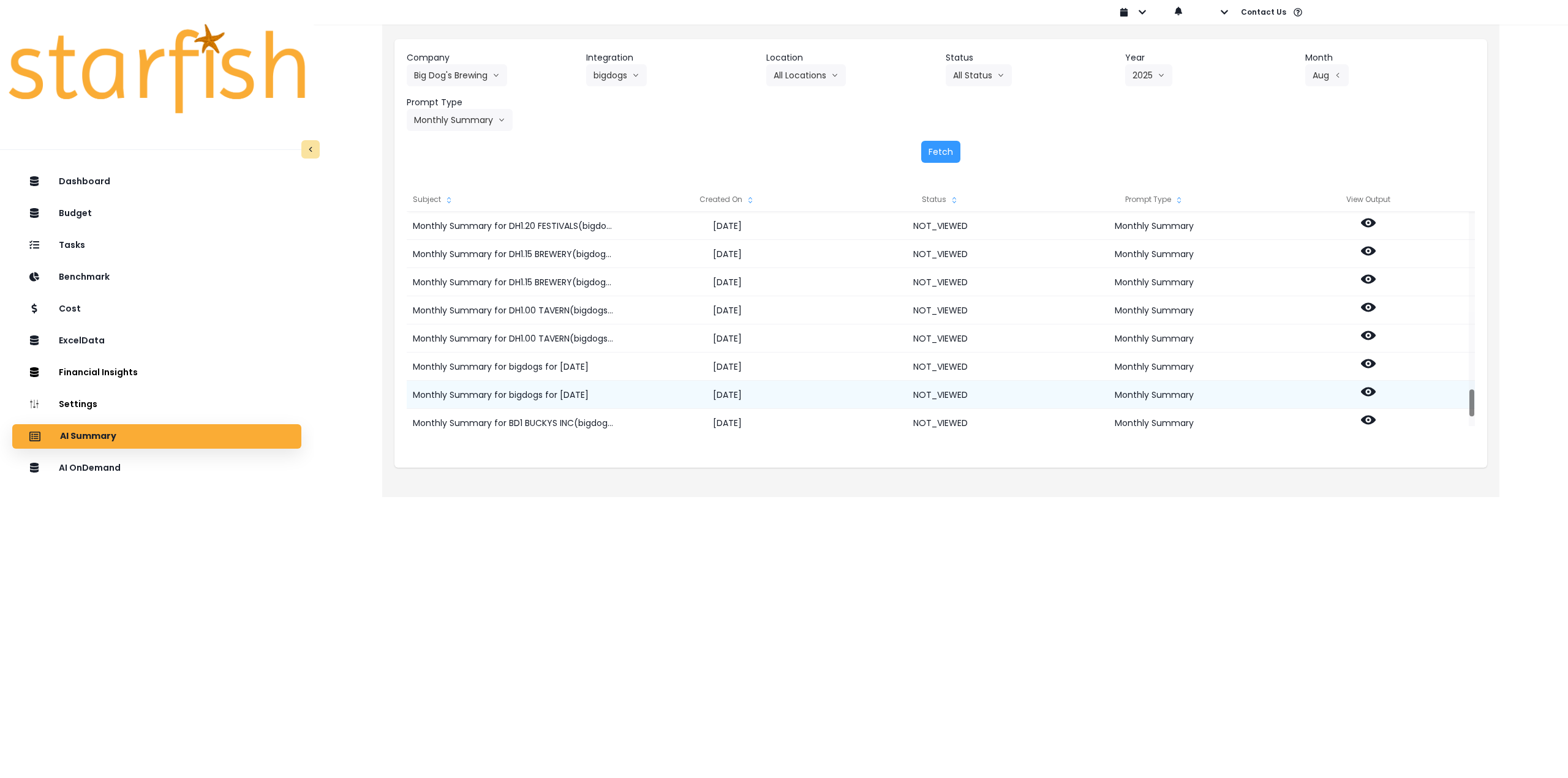
click at [1365, 392] on icon at bounding box center [1368, 392] width 15 height 15
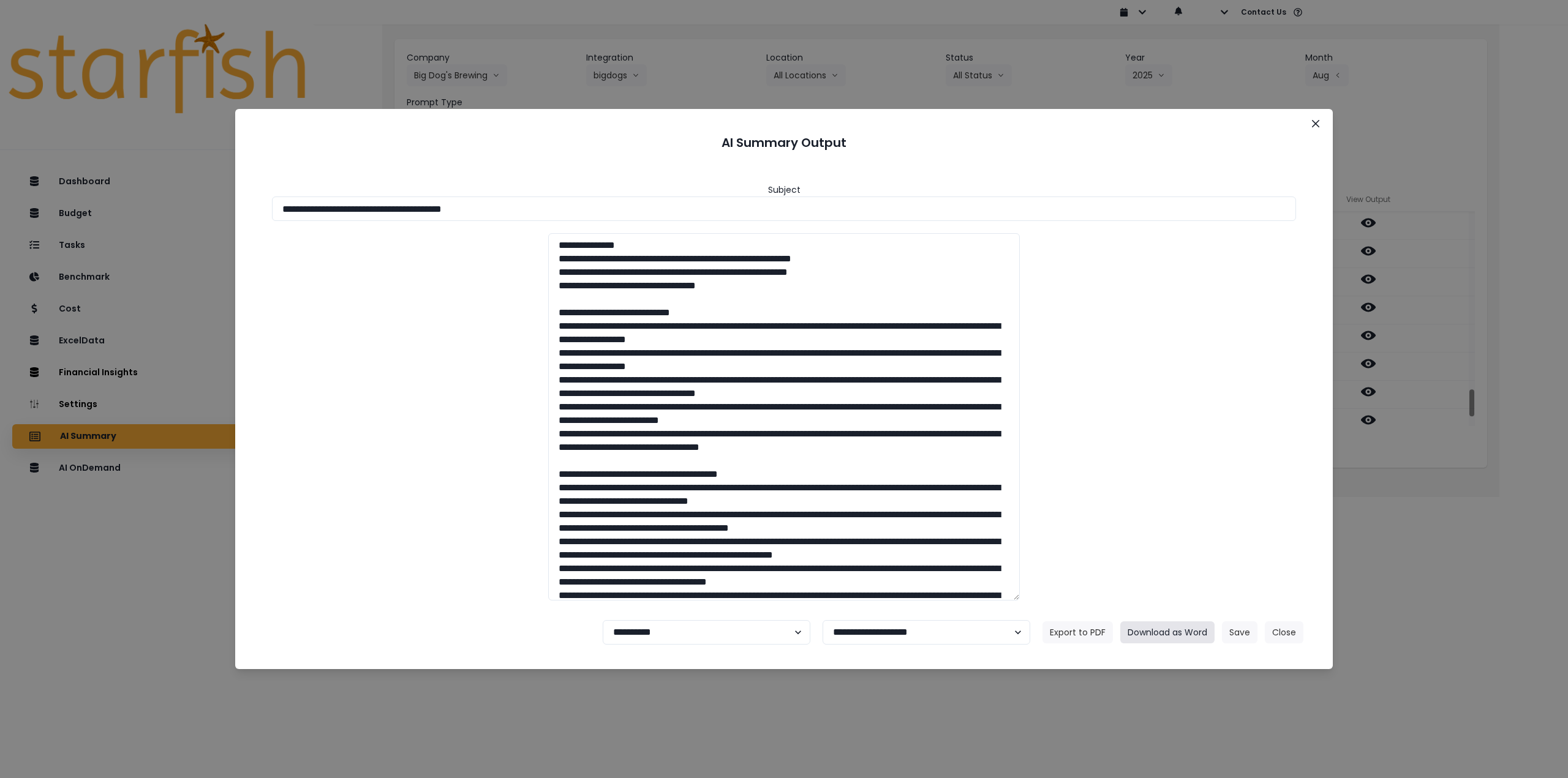
click at [1180, 626] on button "Download as Word" at bounding box center [1167, 633] width 95 height 22
